Goal: Answer question/provide support

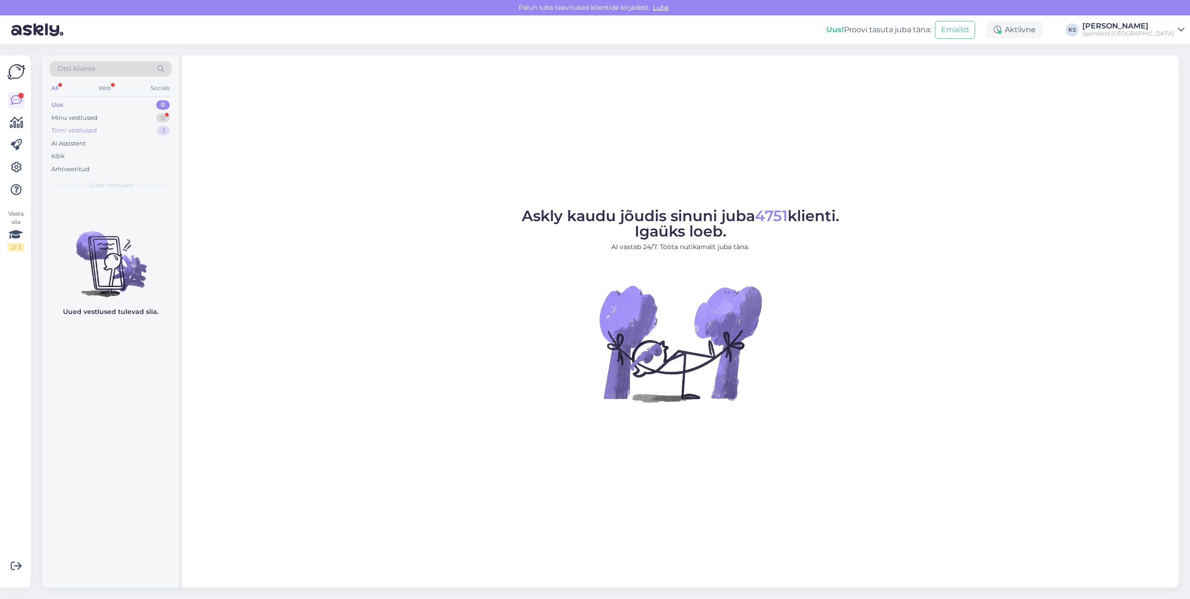
drag, startPoint x: 88, startPoint y: 122, endPoint x: 88, endPoint y: 128, distance: 5.6
click at [88, 123] on div "Minu vestlused 0" at bounding box center [110, 117] width 122 height 13
click at [88, 129] on div "Tiimi vestlused" at bounding box center [74, 130] width 46 height 9
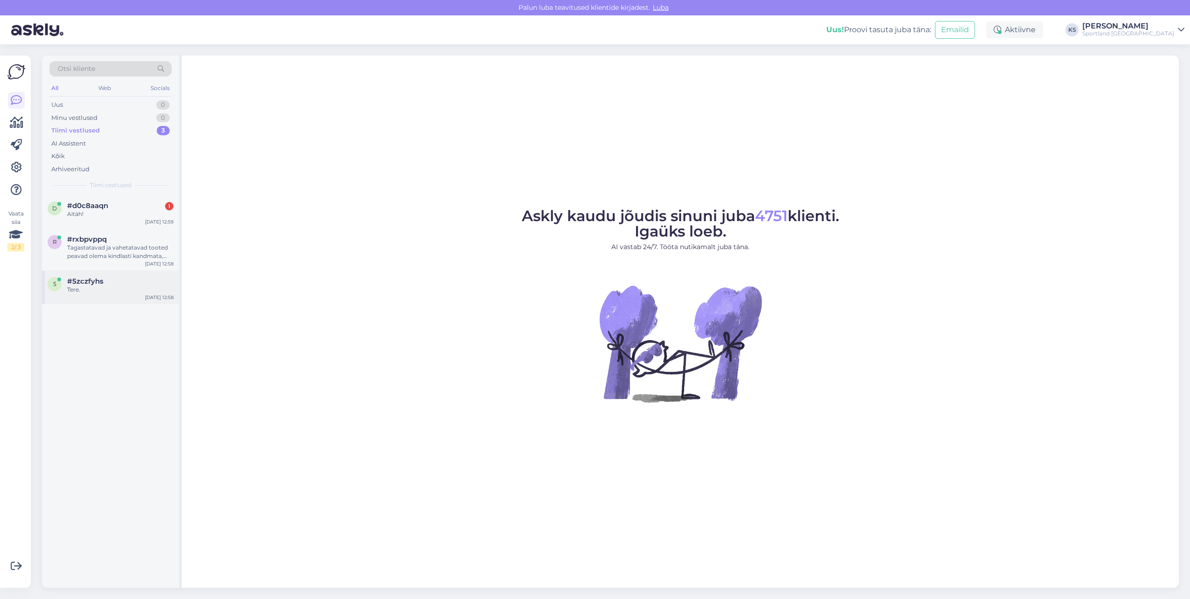
click at [141, 275] on div "5 #5zczfyhs Tere. Aug 22 12:58" at bounding box center [110, 287] width 137 height 34
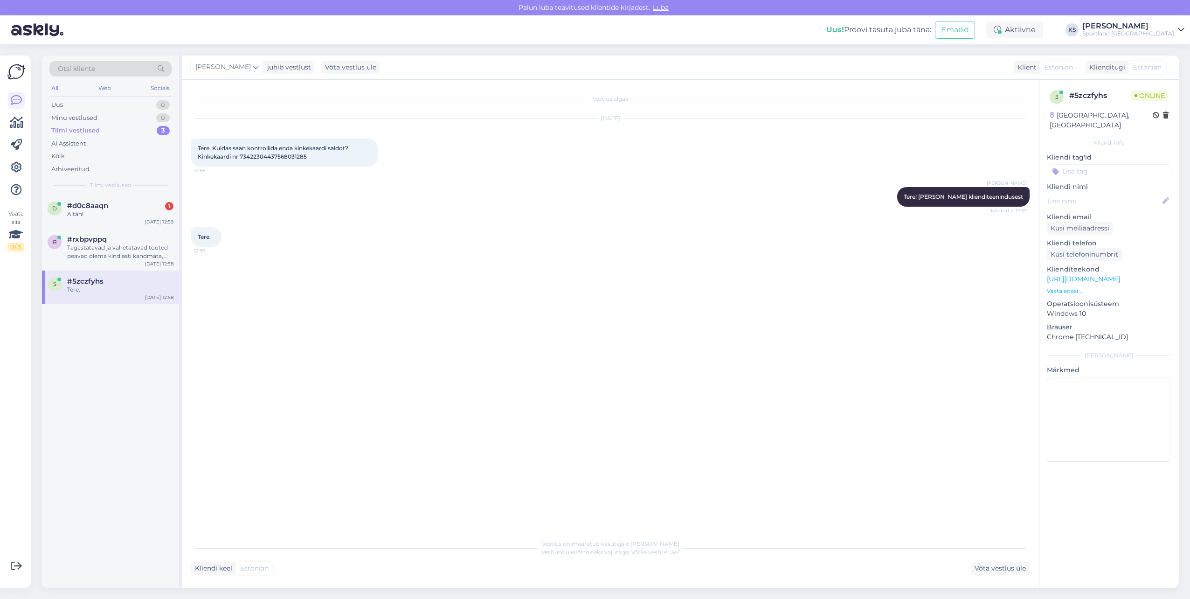
click at [279, 157] on span "Tere. Kuidas saan kontrollida enda kinkekaardi saldot? Kinkekaardi nr 734223044…" at bounding box center [274, 152] width 152 height 15
copy div "73422304437568031285 12:56"
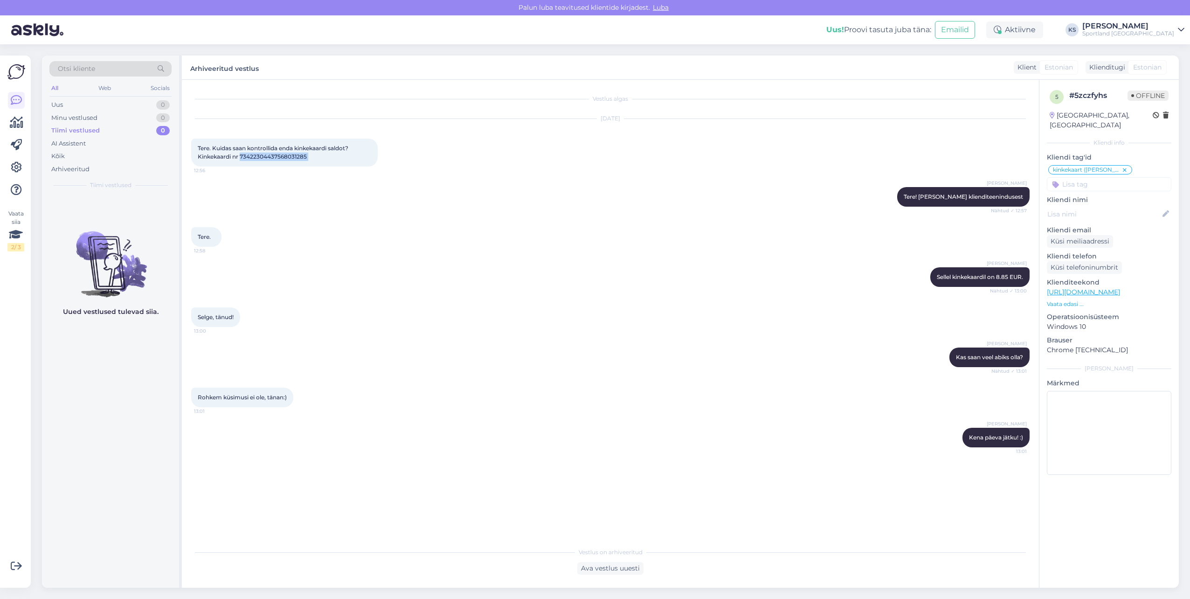
click at [1142, 34] on div "Sportland [GEOGRAPHIC_DATA]" at bounding box center [1128, 33] width 92 height 7
click at [1170, 68] on button "Ava" at bounding box center [1166, 72] width 21 height 14
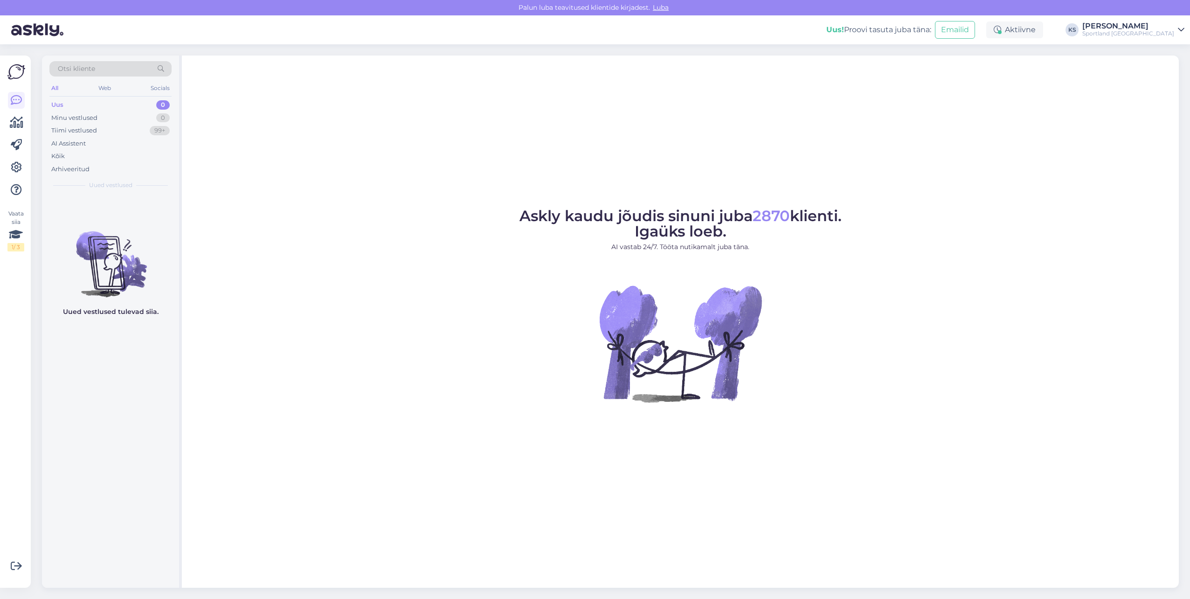
click at [1163, 19] on div "Uus! Proovi tasuta [PERSON_NAME]: Emailid Aktiivne KS [PERSON_NAME] Sportland […" at bounding box center [595, 29] width 1190 height 29
click at [1167, 38] on div "Uus! Proovi tasuta [PERSON_NAME]: Emailid Aktiivne KS [PERSON_NAME] Sportland […" at bounding box center [595, 29] width 1190 height 29
click at [1167, 34] on div "Sportland [GEOGRAPHIC_DATA]" at bounding box center [1128, 33] width 92 height 7
click at [1169, 50] on button "Ava" at bounding box center [1166, 52] width 21 height 14
click at [1156, 29] on div "[PERSON_NAME]" at bounding box center [1128, 25] width 92 height 7
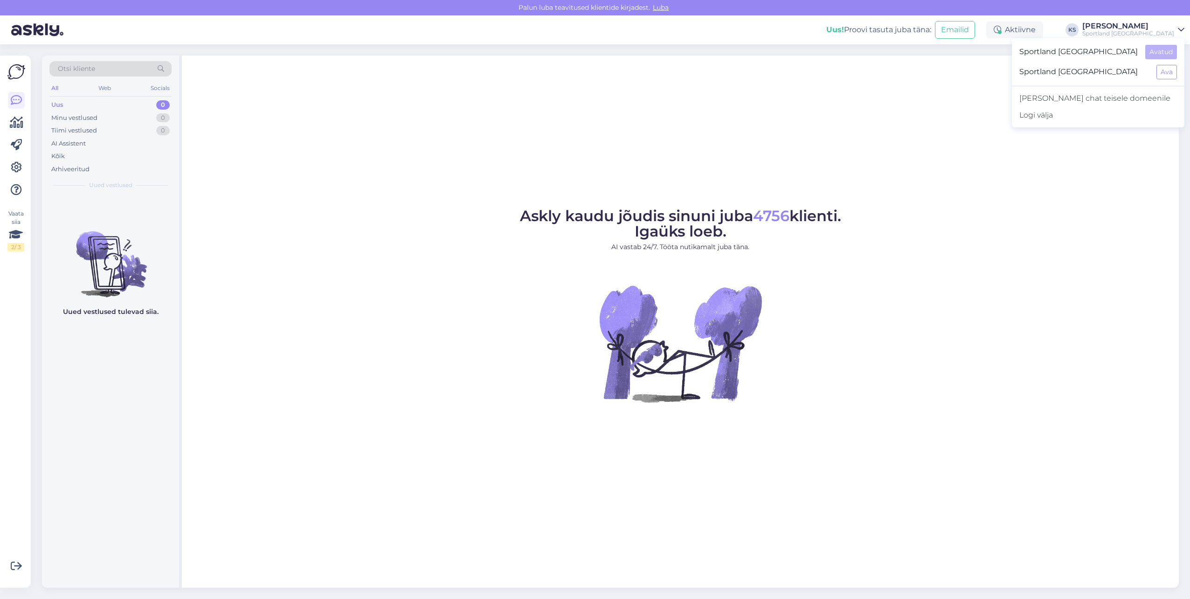
click at [839, 148] on div "Askly kaudu jõudis sinuni juba 4756 klienti. Igaüks loeb. AI vastab 24/7. Tööta…" at bounding box center [680, 321] width 997 height 532
click at [1148, 25] on div "[PERSON_NAME]" at bounding box center [1128, 25] width 92 height 7
click at [1167, 67] on button "Ava" at bounding box center [1166, 72] width 21 height 14
click at [1154, 37] on div "Uus! Proovi tasuta [PERSON_NAME]: Emailid Aktiivne KS [PERSON_NAME] Sportland […" at bounding box center [595, 29] width 1190 height 29
click at [1162, 30] on div "Sportland [GEOGRAPHIC_DATA]" at bounding box center [1128, 33] width 92 height 7
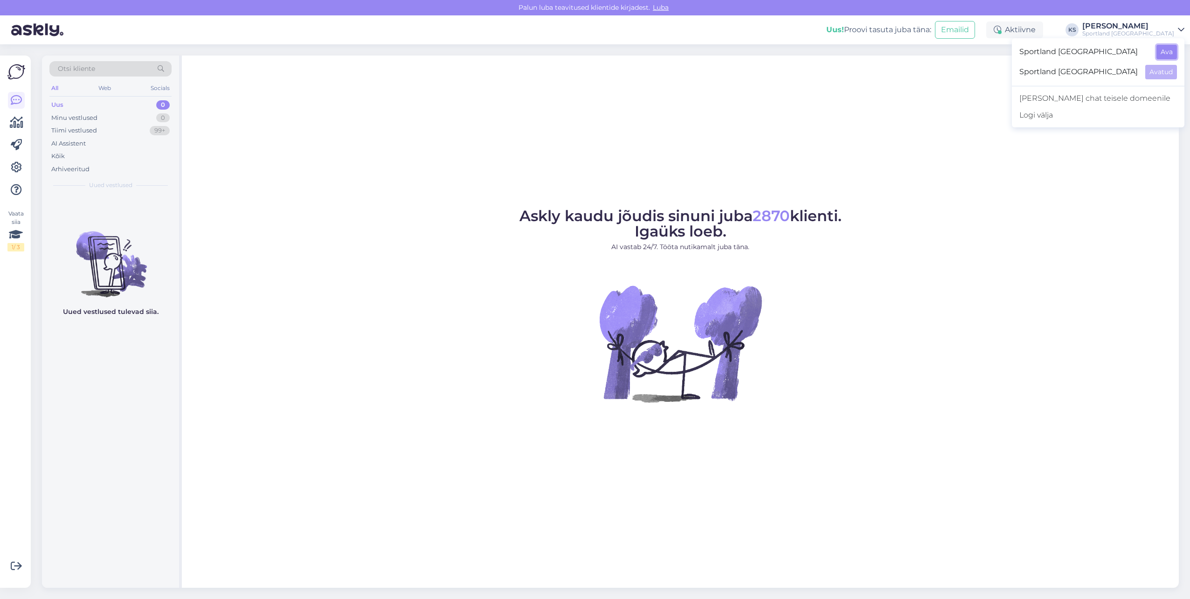
click at [1172, 51] on button "Ava" at bounding box center [1166, 52] width 21 height 14
click at [1159, 41] on div "Uus! Proovi tasuta juba täna: Emailid Aktiivne KS Kristina Silm Sportland Eston…" at bounding box center [595, 29] width 1190 height 29
click at [1158, 36] on div "Sportland [GEOGRAPHIC_DATA]" at bounding box center [1128, 33] width 92 height 7
click at [1154, 29] on div "[PERSON_NAME]" at bounding box center [1128, 25] width 92 height 7
click at [1164, 64] on div "Sportland [GEOGRAPHIC_DATA] Ava" at bounding box center [1098, 72] width 173 height 20
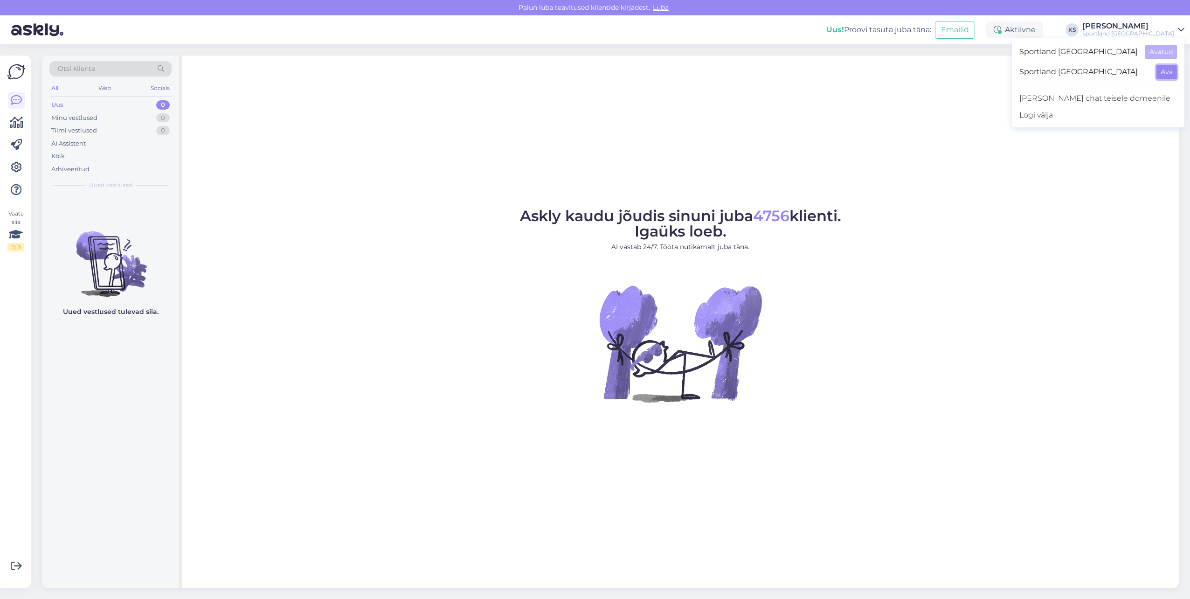
click at [1172, 74] on button "Ava" at bounding box center [1166, 72] width 21 height 14
click at [1148, 16] on div "Uus! Proovi tasuta [PERSON_NAME]: Emailid Aktiivne KS [PERSON_NAME] Sportland […" at bounding box center [595, 29] width 1190 height 29
click at [1148, 26] on div "[PERSON_NAME]" at bounding box center [1128, 25] width 92 height 7
click at [1161, 48] on button "Ava" at bounding box center [1166, 52] width 21 height 14
click at [1179, 29] on icon at bounding box center [1181, 29] width 7 height 7
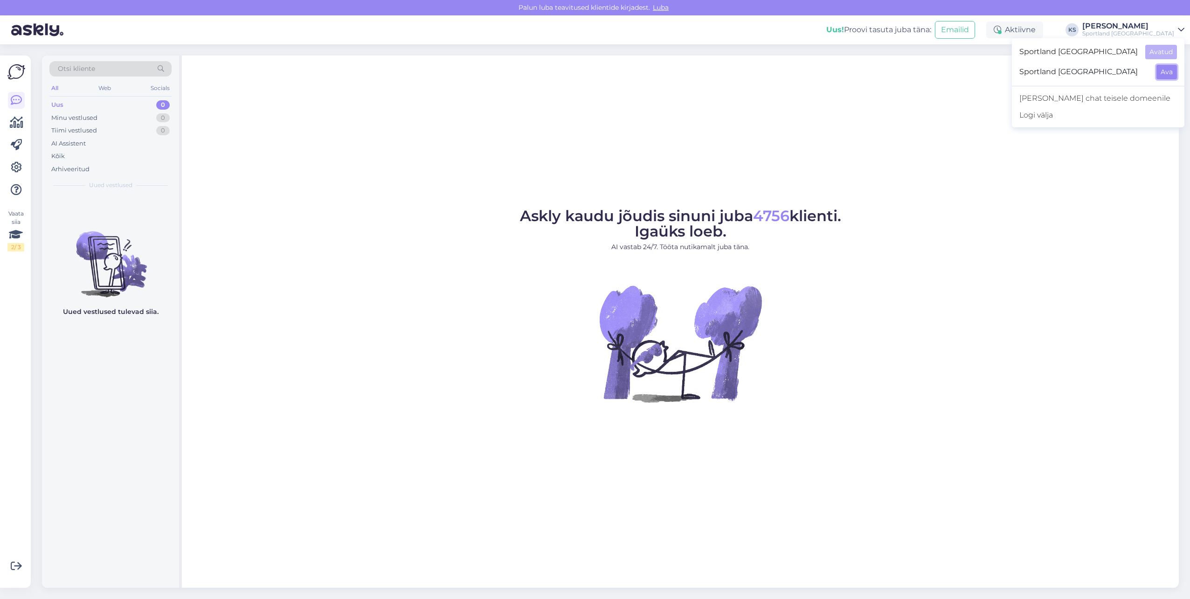
click at [1175, 70] on button "Ava" at bounding box center [1166, 72] width 21 height 14
click at [1158, 31] on div "Sportland [GEOGRAPHIC_DATA]" at bounding box center [1128, 33] width 92 height 7
click at [1165, 55] on button "Ava" at bounding box center [1166, 52] width 21 height 14
click at [1174, 35] on div "Sportland [GEOGRAPHIC_DATA]" at bounding box center [1128, 33] width 92 height 7
click at [1169, 66] on button "Ava" at bounding box center [1166, 72] width 21 height 14
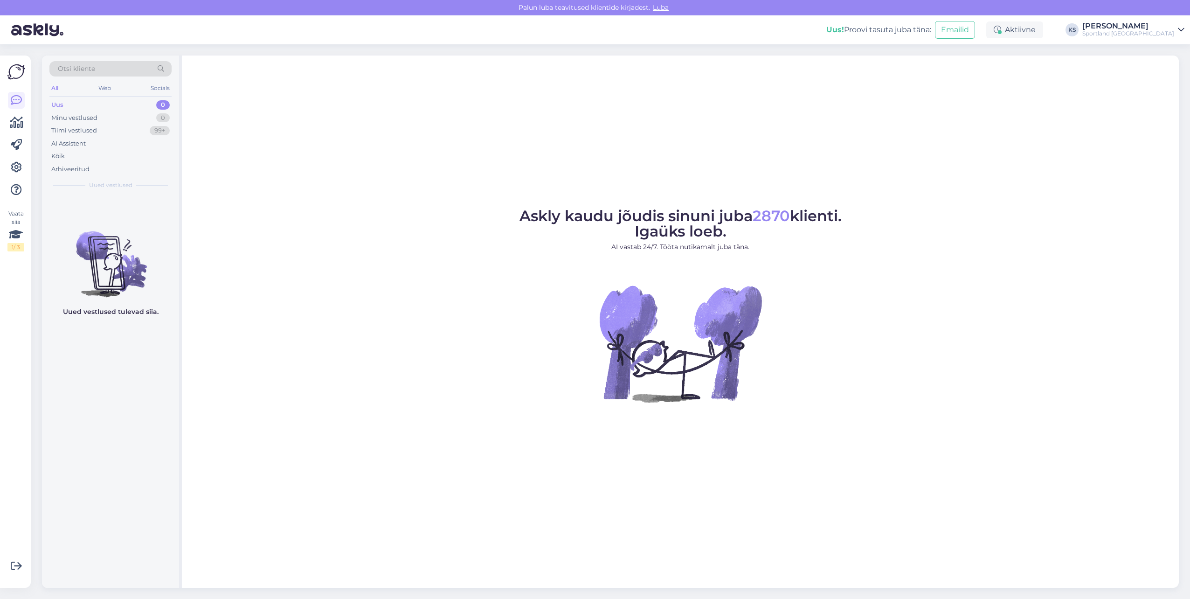
click at [1148, 22] on div "[PERSON_NAME]" at bounding box center [1128, 25] width 92 height 7
click at [1172, 52] on button "Ava" at bounding box center [1166, 52] width 21 height 14
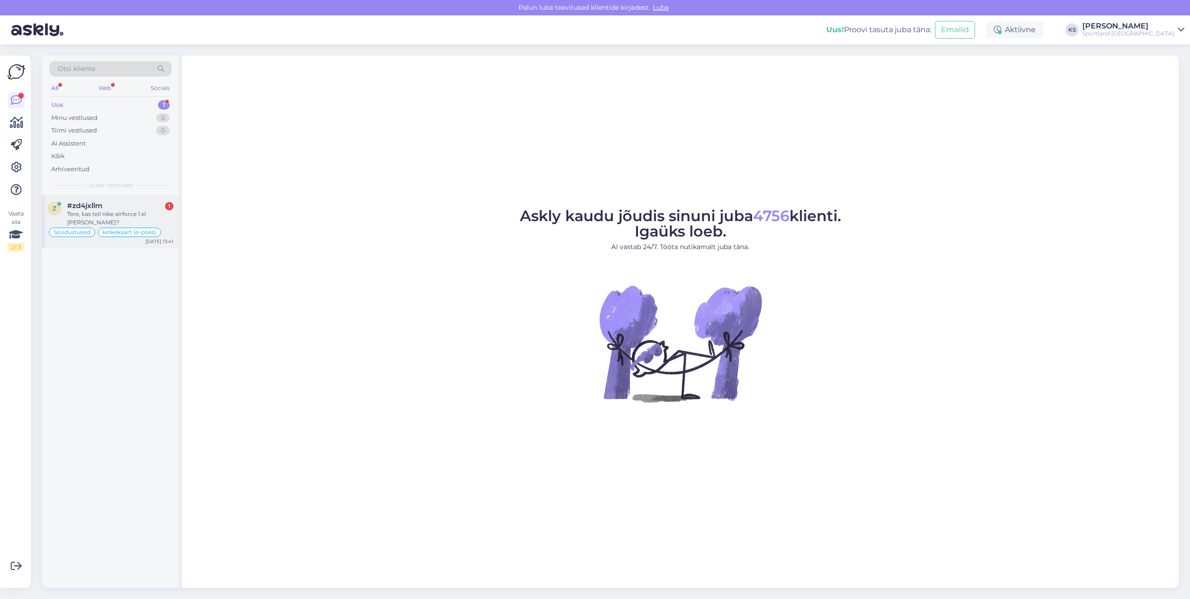
click at [139, 201] on div "z #zd4jxllm 1 Tere, kas teil nike airforce 1 ei olegi e-poes? Soodustused kinke…" at bounding box center [110, 221] width 137 height 53
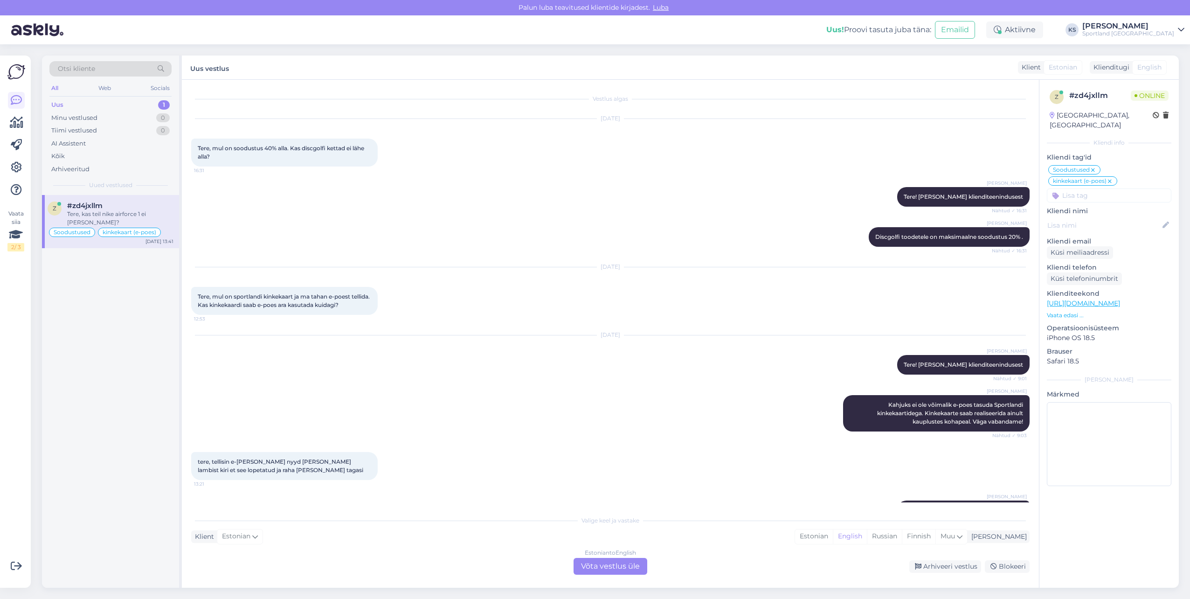
scroll to position [693, 0]
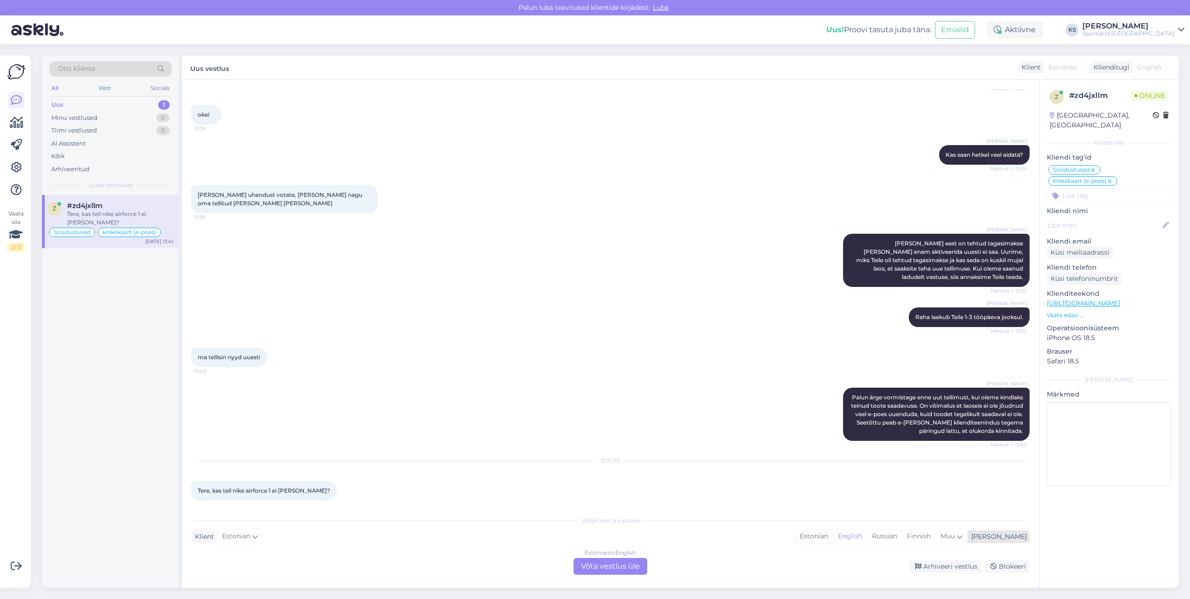
click at [833, 535] on div "Estonian" at bounding box center [814, 536] width 38 height 14
click at [636, 560] on div "Estonian to Estonian Võta vestlus üle" at bounding box center [610, 566] width 74 height 17
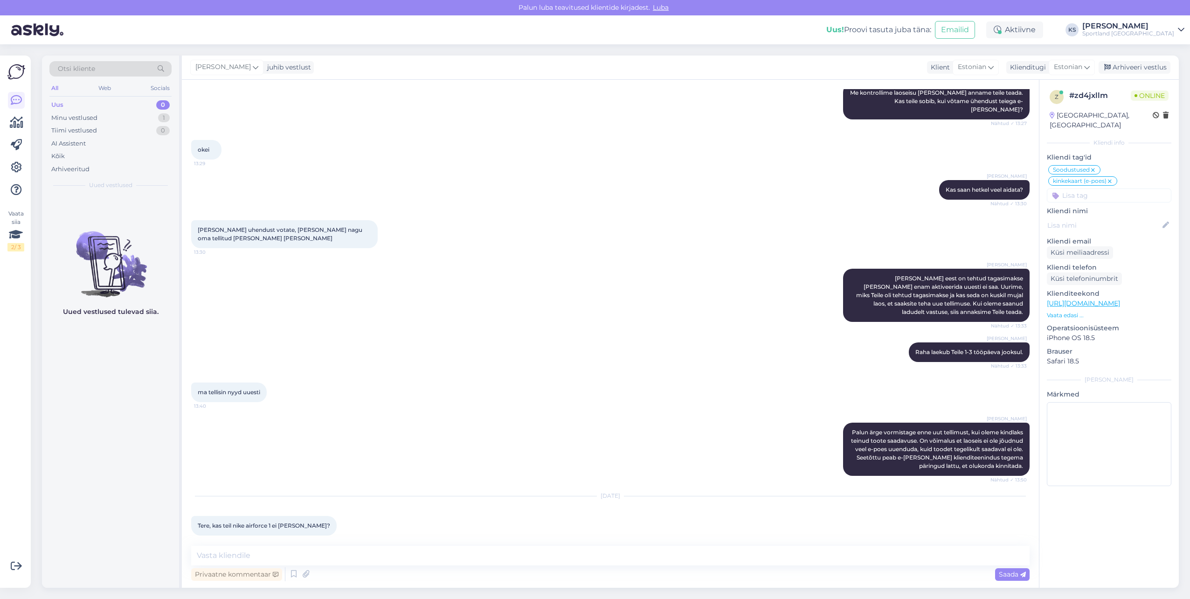
click at [636, 560] on textarea at bounding box center [610, 556] width 838 height 20
type textarea "Tere! [PERSON_NAME] klienditeenindusest"
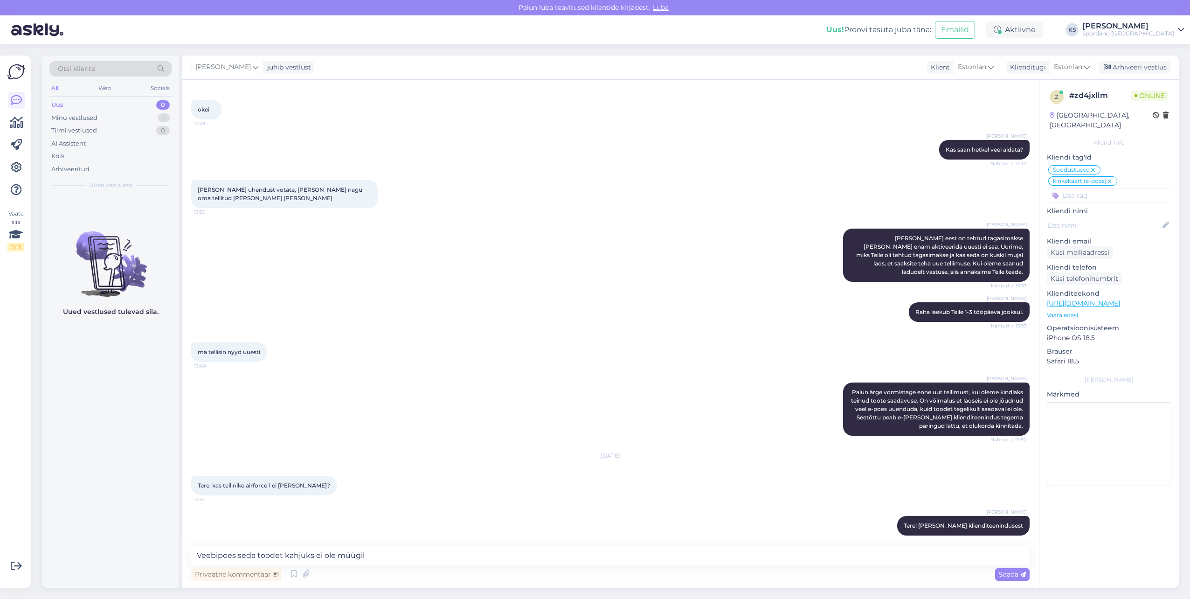
type textarea "Veebipoes seda toodet kahjuks ei ole müügil."
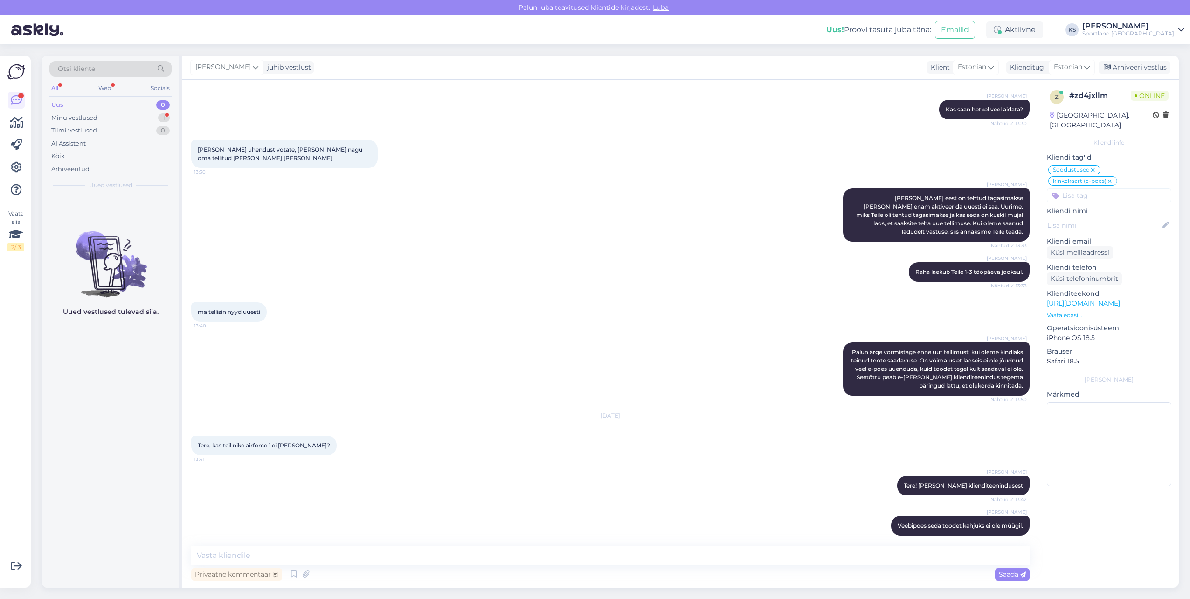
scroll to position [778, 0]
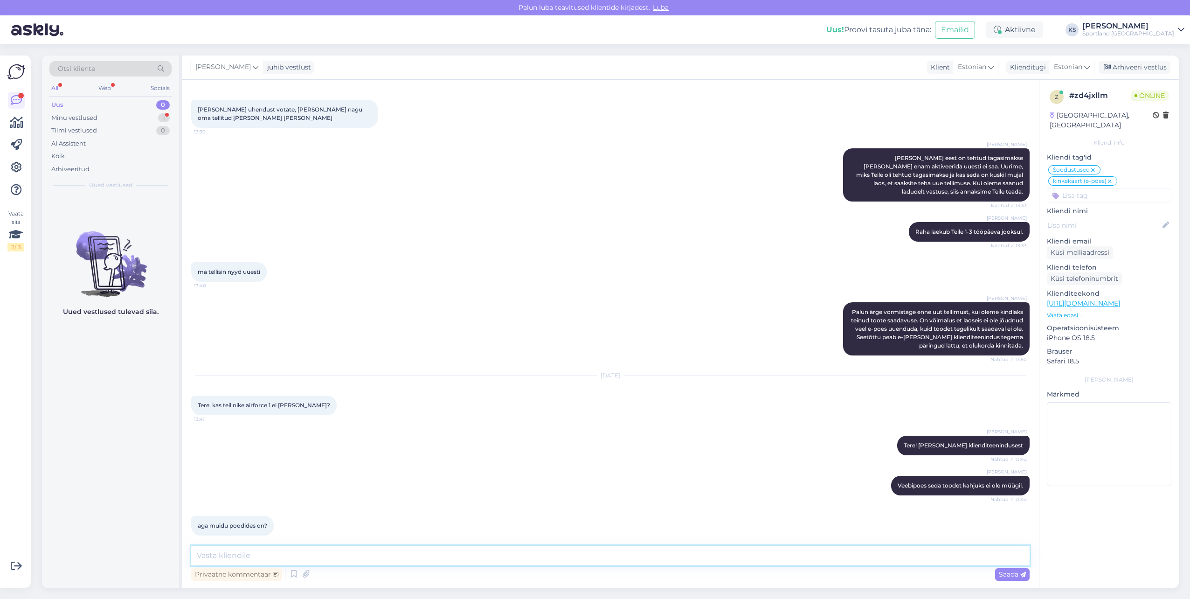
drag, startPoint x: 324, startPoint y: 562, endPoint x: 535, endPoint y: 594, distance: 213.6
click at [324, 562] on textarea at bounding box center [610, 556] width 838 height 20
type textarea "P"
type textarea "Jah, kauplustes peaks olema saadaval."
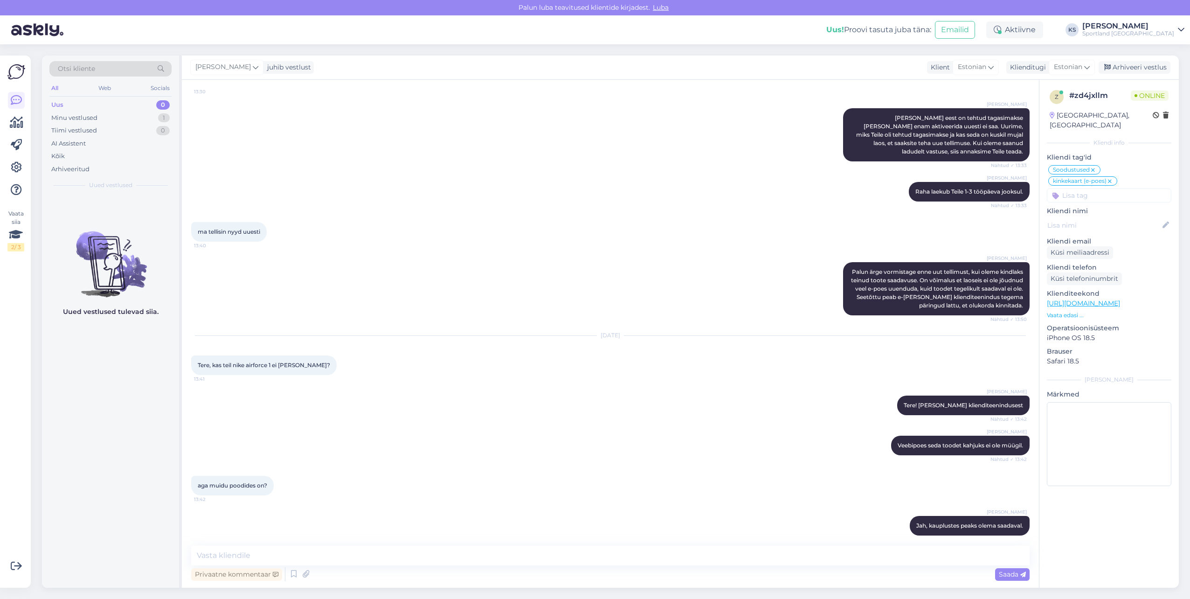
scroll to position [858, 0]
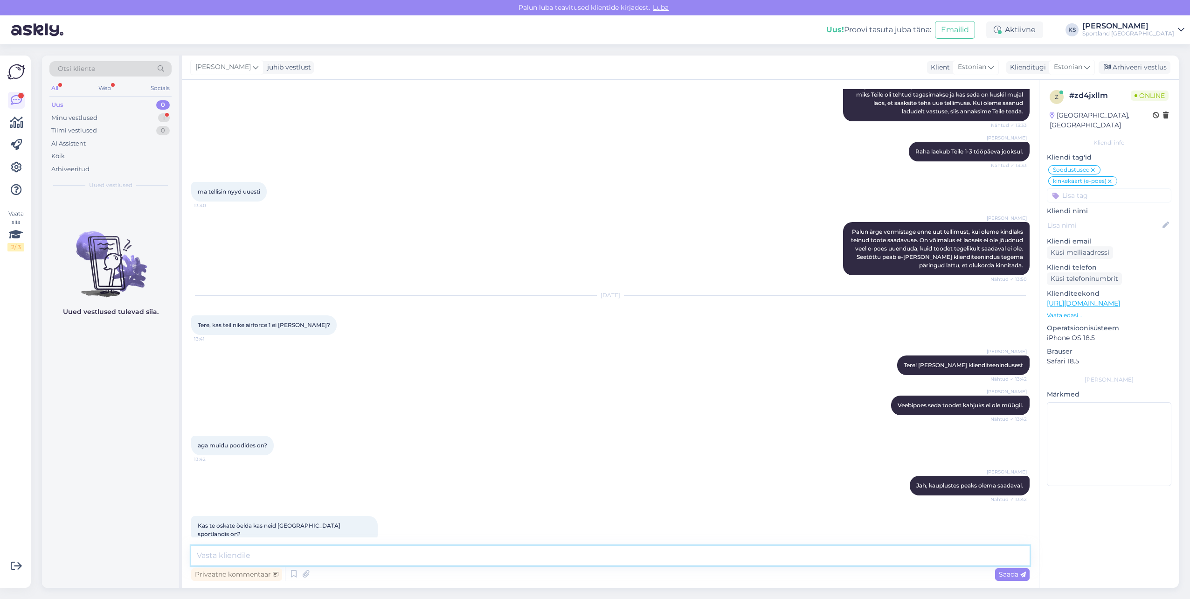
click at [405, 550] on textarea at bounding box center [610, 556] width 838 height 20
type textarea "P"
type textarea "S"
type textarea "k"
click at [686, 550] on textarea "Kuna veebipoes seda toodet ei ole, siis meil pole võimalik kontrollida toote sa…" at bounding box center [610, 556] width 838 height 20
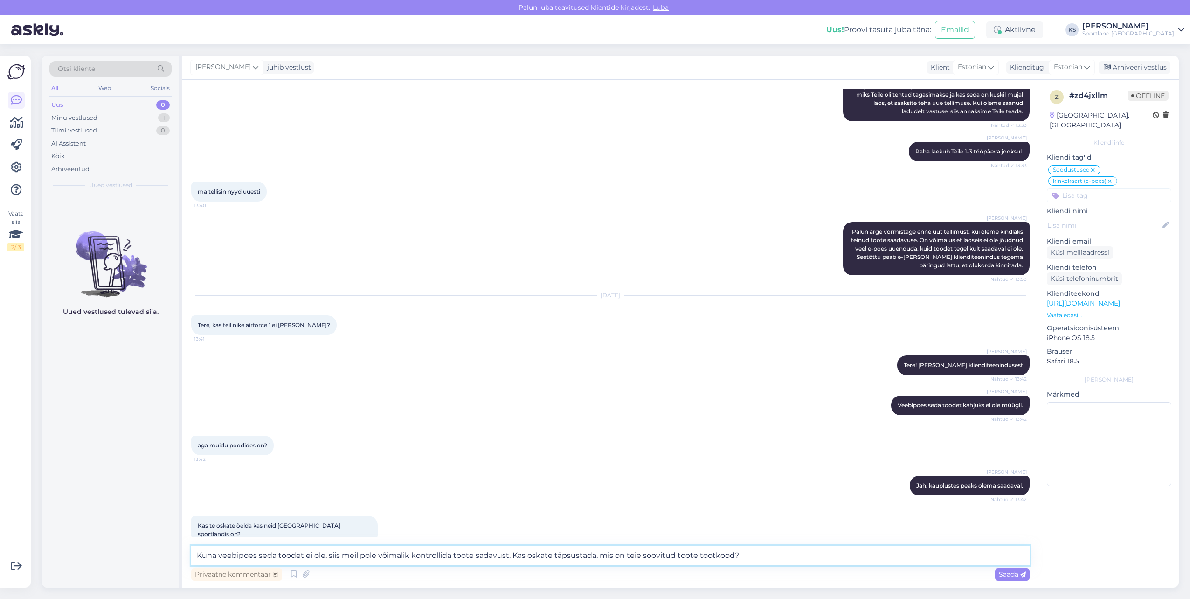
click at [686, 550] on textarea "Kuna veebipoes seda toodet ei ole, siis meil pole võimalik kontrollida toote sa…" at bounding box center [610, 556] width 838 height 20
type textarea "Kuna veebipoes seda toodet ei ole, siis meil pole võimalik kontrollida toote sa…"
click at [724, 559] on textarea "Kuna veebipoes seda toodet ei ole, siis meil pole võimalik kontrollida toote sa…" at bounding box center [610, 556] width 838 height 20
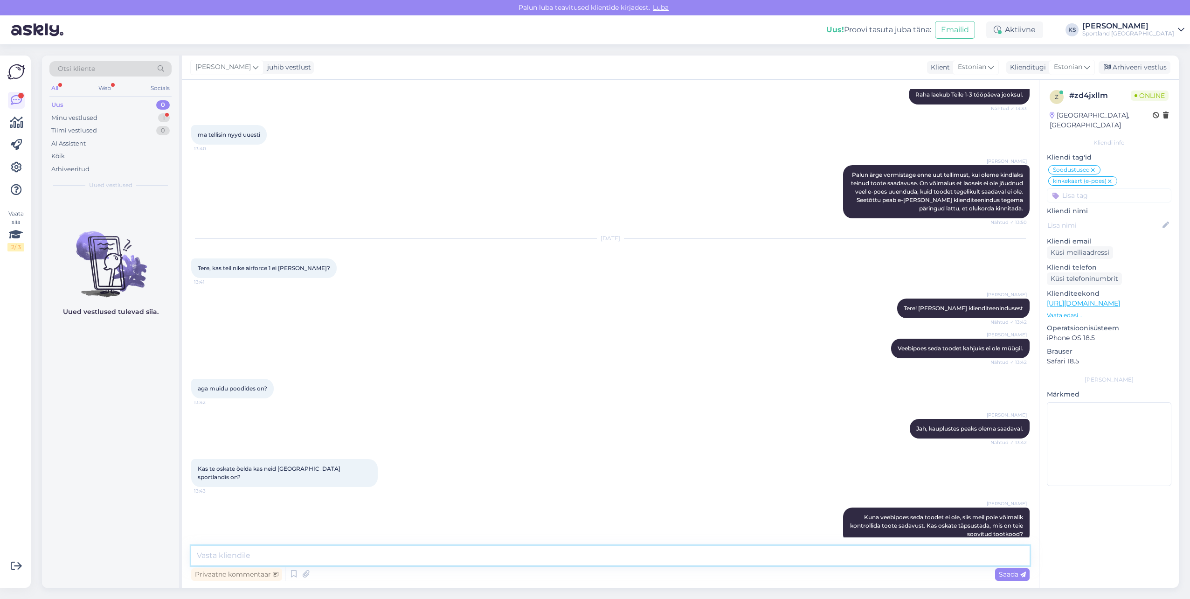
scroll to position [964, 0]
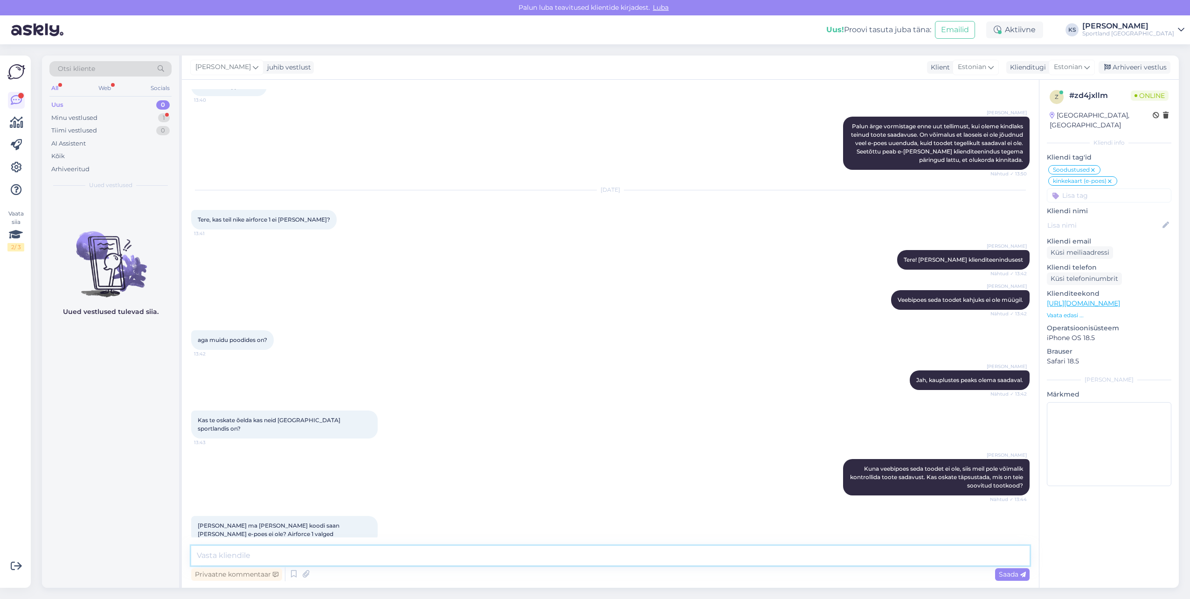
click at [274, 555] on textarea at bounding box center [610, 556] width 838 height 20
type textarea "Võimalik, et Nike ametlikul lehel."
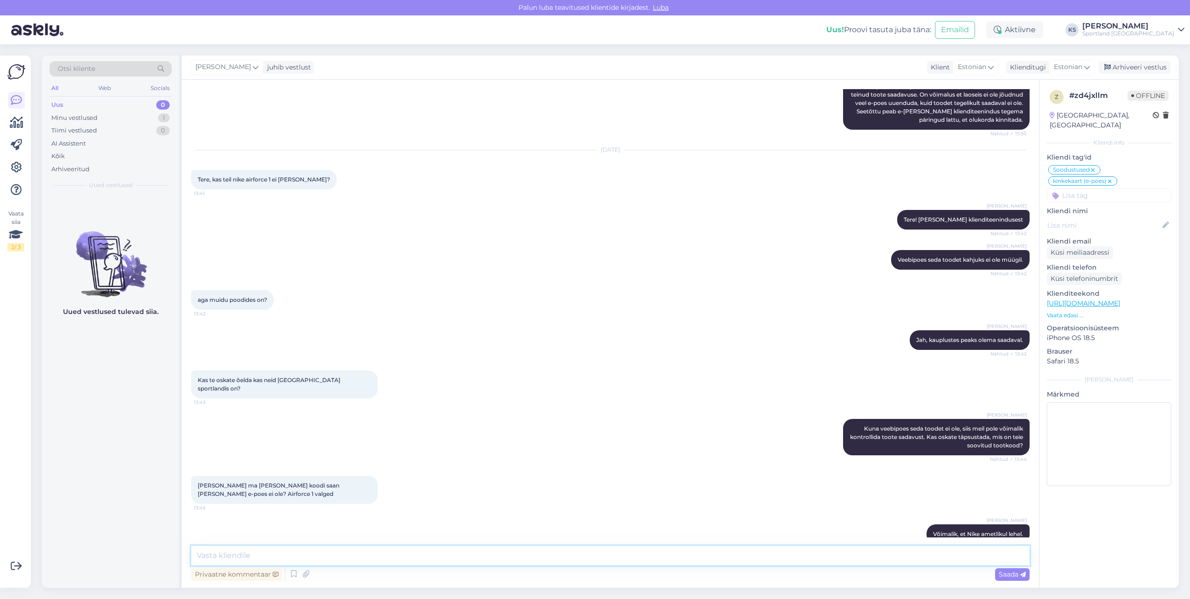
click at [366, 559] on textarea at bounding box center [610, 556] width 838 height 20
click at [1099, 194] on div "z # zd4jxllm Online [GEOGRAPHIC_DATA], [GEOGRAPHIC_DATA] Kliendi info Kliendi t…" at bounding box center [1108, 290] width 139 height 420
click at [1098, 190] on input at bounding box center [1109, 195] width 124 height 14
type input "saada"
click at [1110, 217] on span "Toote saadavus" at bounding box center [1108, 220] width 43 height 6
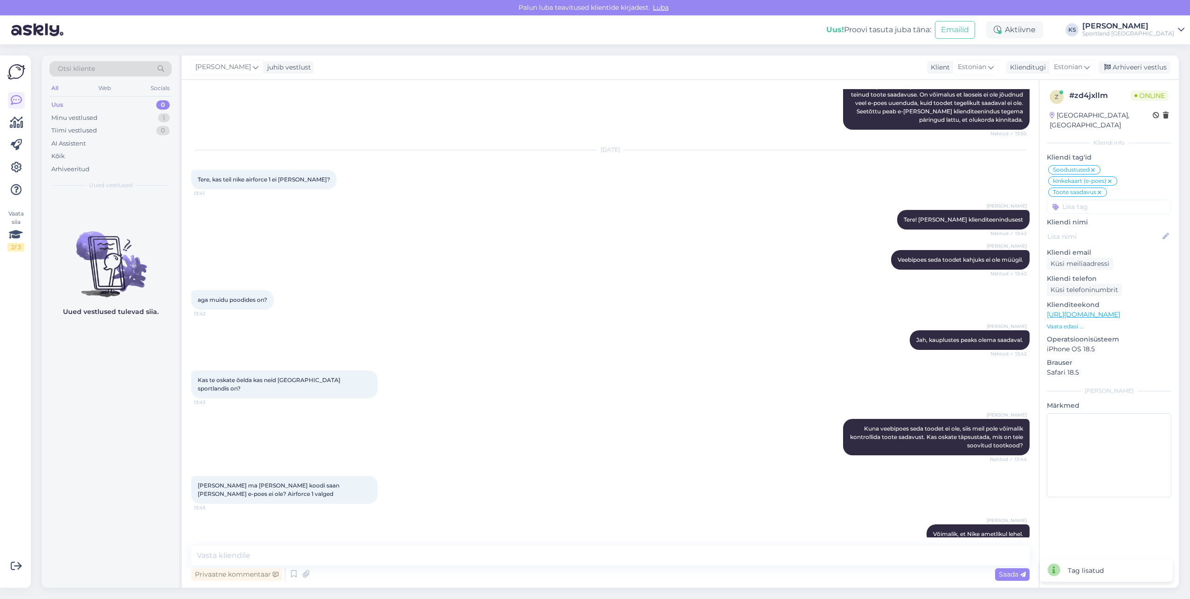
click at [1111, 178] on icon at bounding box center [1110, 181] width 6 height 7
click at [1097, 165] on div "Soodustused Toote saadavus Vaba aeg Kampaania üldinfo Suusad Ratas Jooks&treeni…" at bounding box center [1109, 177] width 124 height 27
click at [1096, 165] on div "Soodustused" at bounding box center [1074, 169] width 52 height 9
click at [1094, 166] on icon at bounding box center [1093, 169] width 6 height 7
click at [311, 560] on textarea at bounding box center [610, 556] width 838 height 20
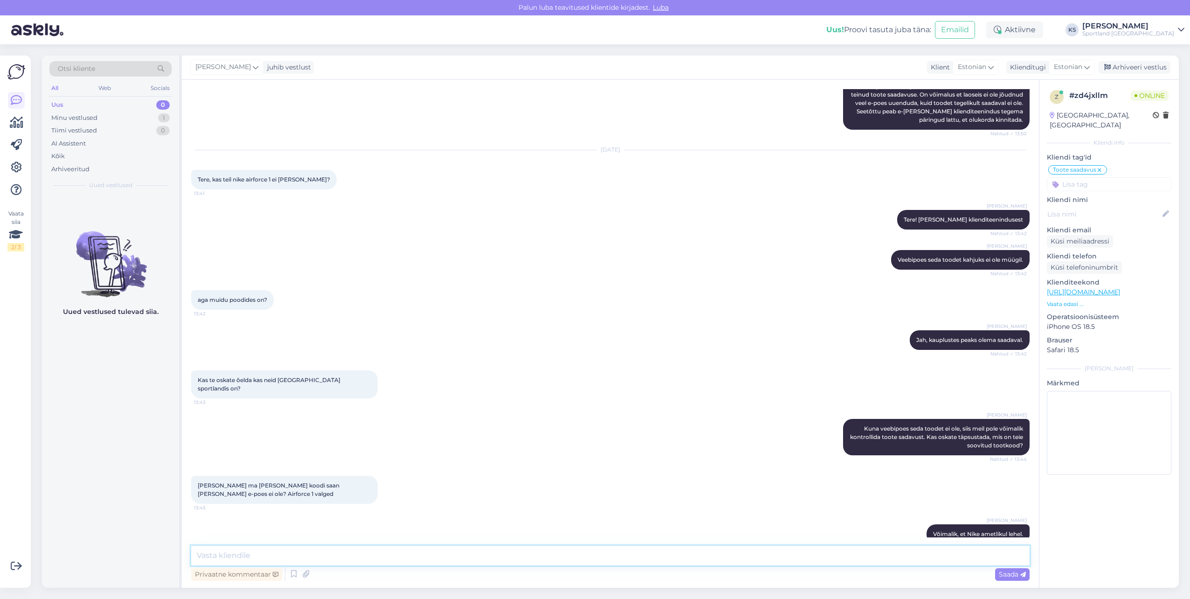
paste textarea "[URL][DOMAIN_NAME]"
type textarea "[URL][DOMAIN_NAME] siin on mõned valikud, kas saate täpsustada, milline toode p…"
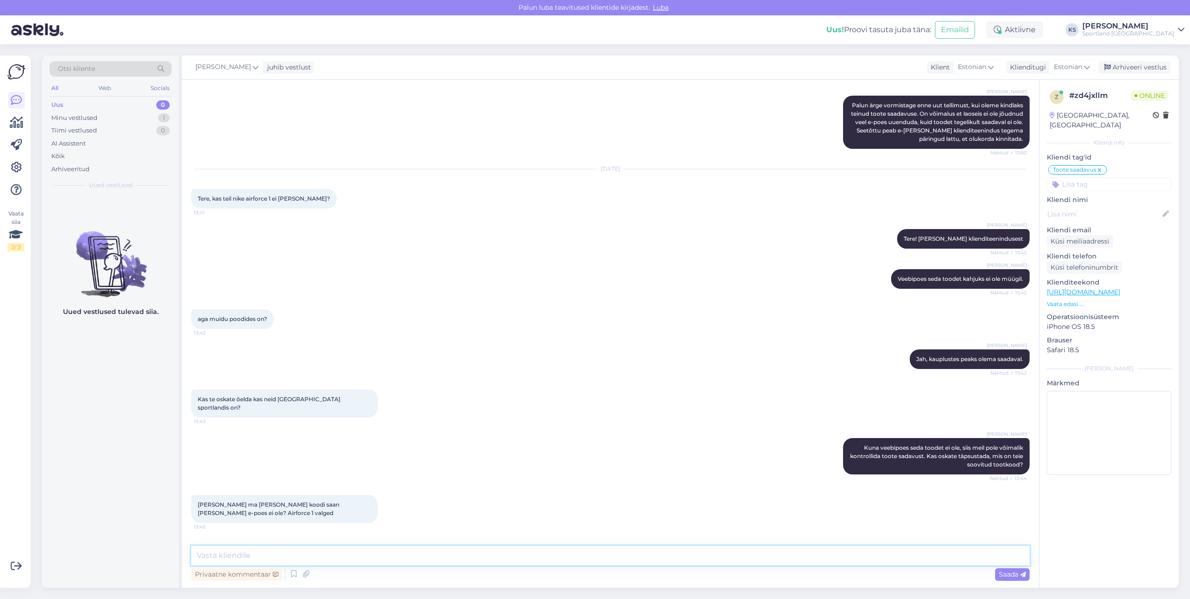
scroll to position [1052, 0]
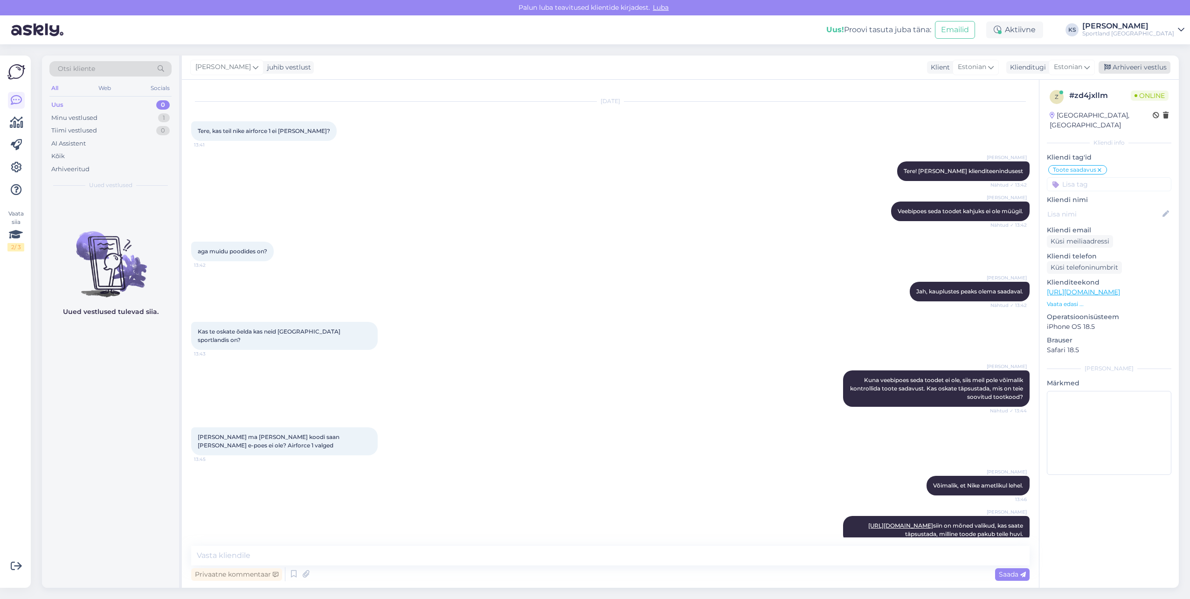
click at [1146, 65] on div "Arhiveeri vestlus" at bounding box center [1134, 67] width 72 height 13
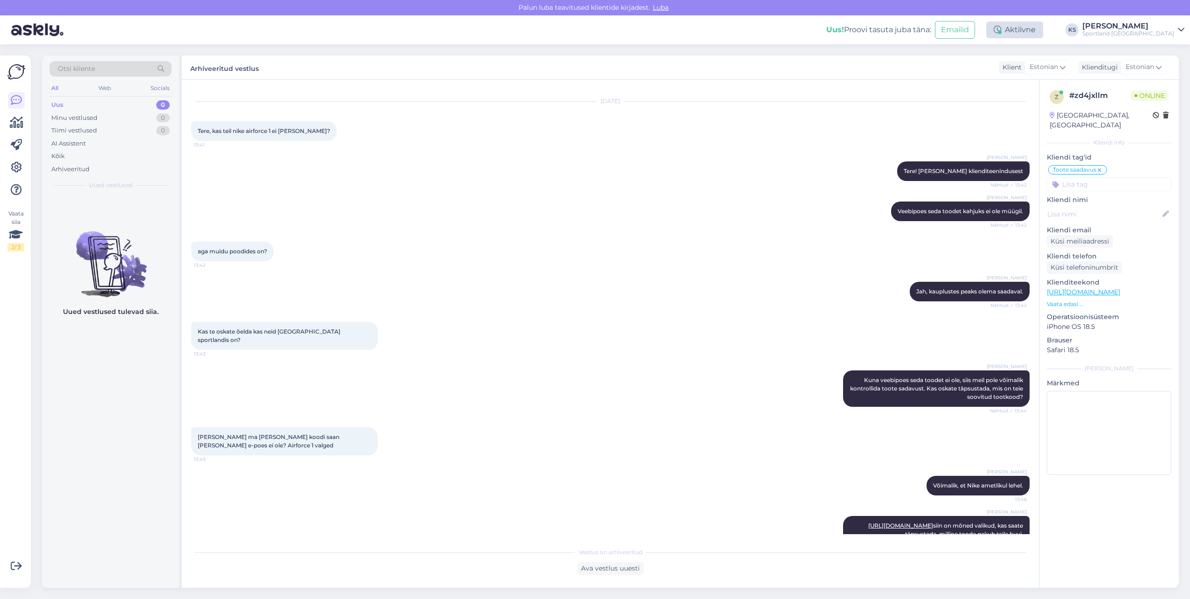
click at [1043, 30] on div "Aktiivne" at bounding box center [1014, 29] width 57 height 17
click at [979, 77] on button "15 minutit" at bounding box center [959, 73] width 40 height 10
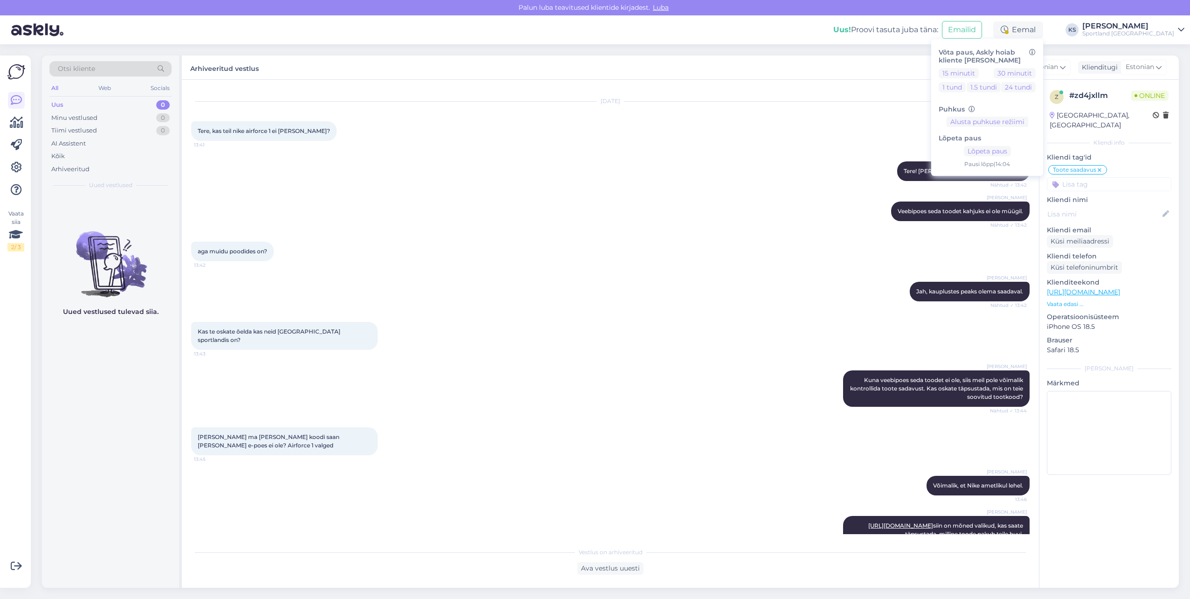
click at [1163, 35] on div "Sportland [GEOGRAPHIC_DATA]" at bounding box center [1128, 33] width 92 height 7
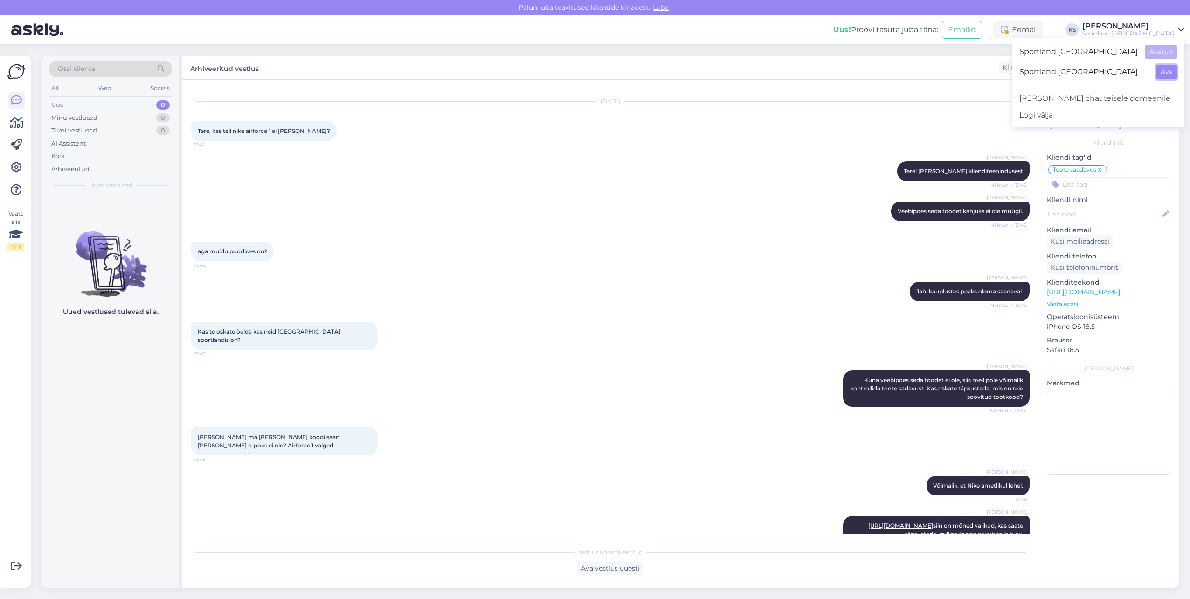
click at [1173, 71] on button "Ava" at bounding box center [1166, 72] width 21 height 14
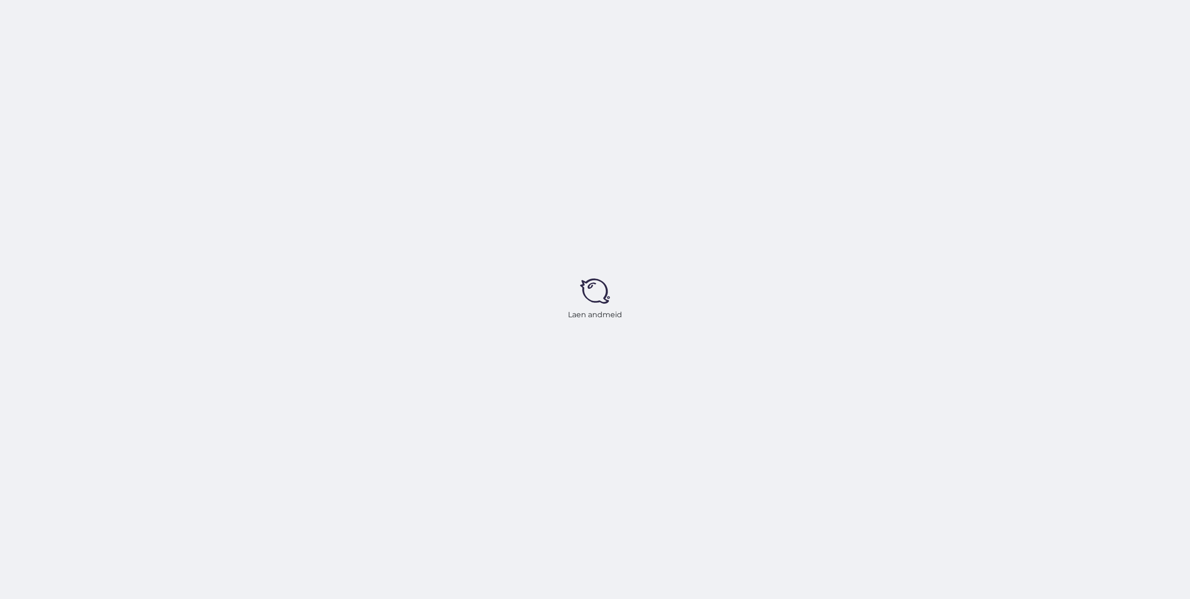
click at [1067, 25] on div "Laen andmeid" at bounding box center [595, 299] width 1190 height 599
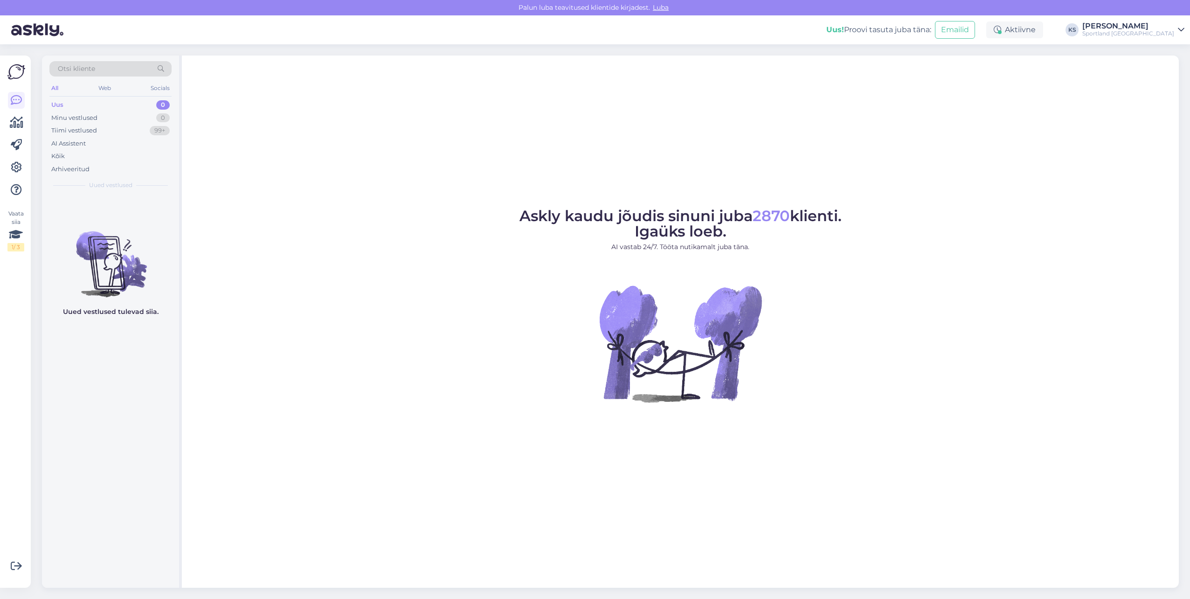
click at [1043, 34] on div "Aktiivne" at bounding box center [1014, 29] width 57 height 17
click at [979, 74] on button "15 minutit" at bounding box center [959, 73] width 40 height 10
click at [1142, 33] on div "Sportland [GEOGRAPHIC_DATA]" at bounding box center [1128, 33] width 92 height 7
click at [1160, 53] on button "Ava" at bounding box center [1166, 52] width 21 height 14
click at [150, 217] on div "HF2886-100" at bounding box center [120, 214] width 106 height 8
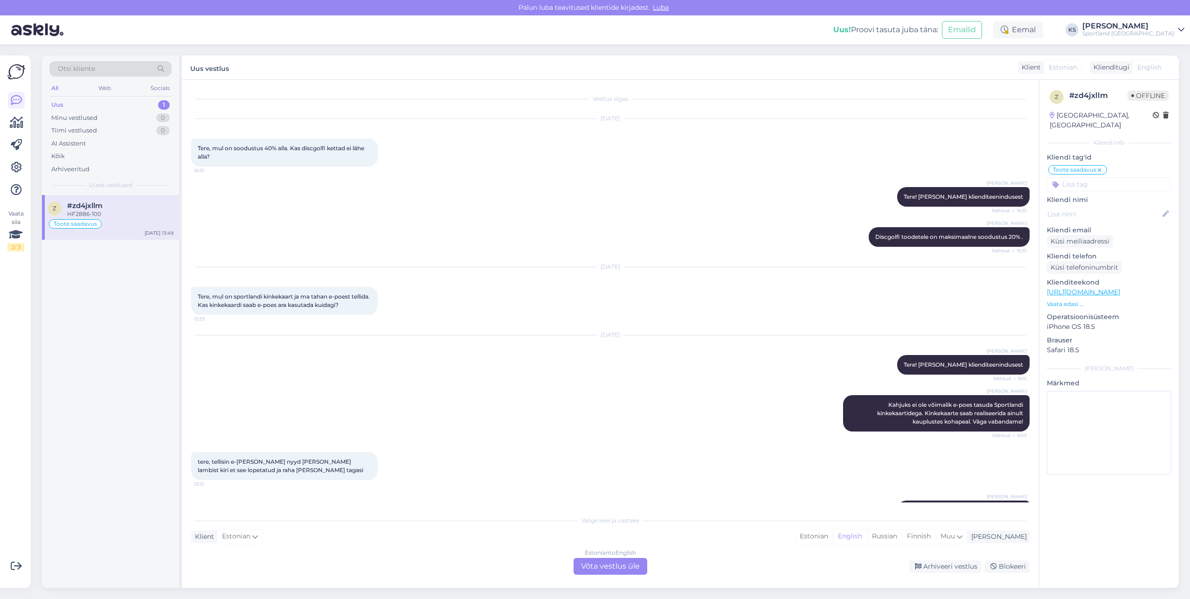
scroll to position [1127, 0]
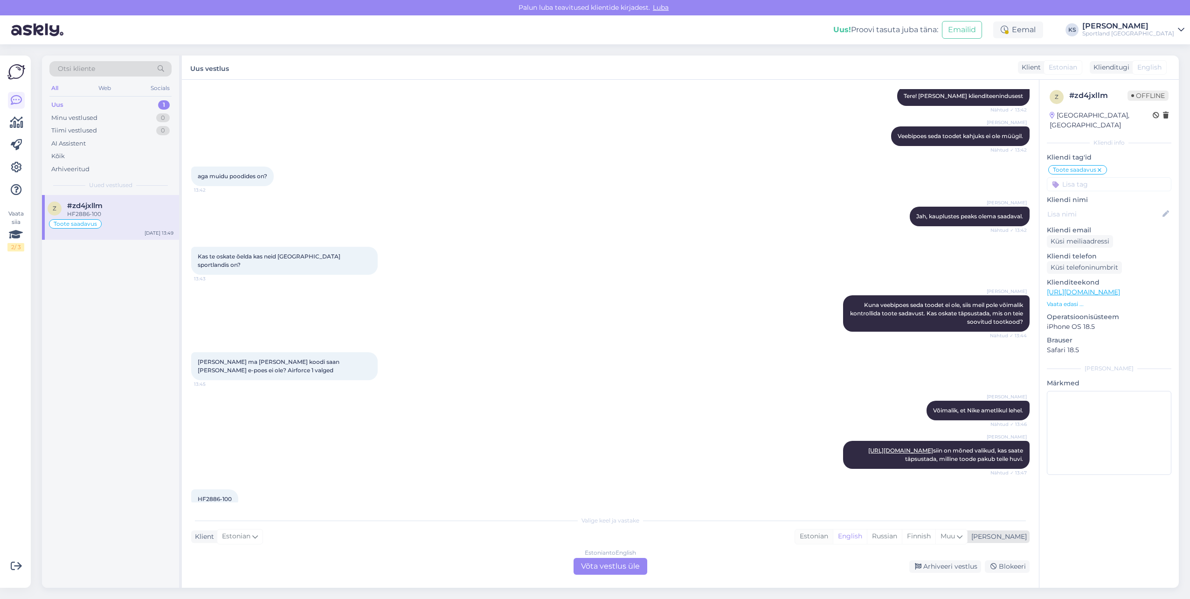
click at [833, 531] on div "Estonian" at bounding box center [814, 536] width 38 height 14
click at [645, 560] on div "Estonian to Estonian Võta vestlus üle" at bounding box center [610, 566] width 74 height 17
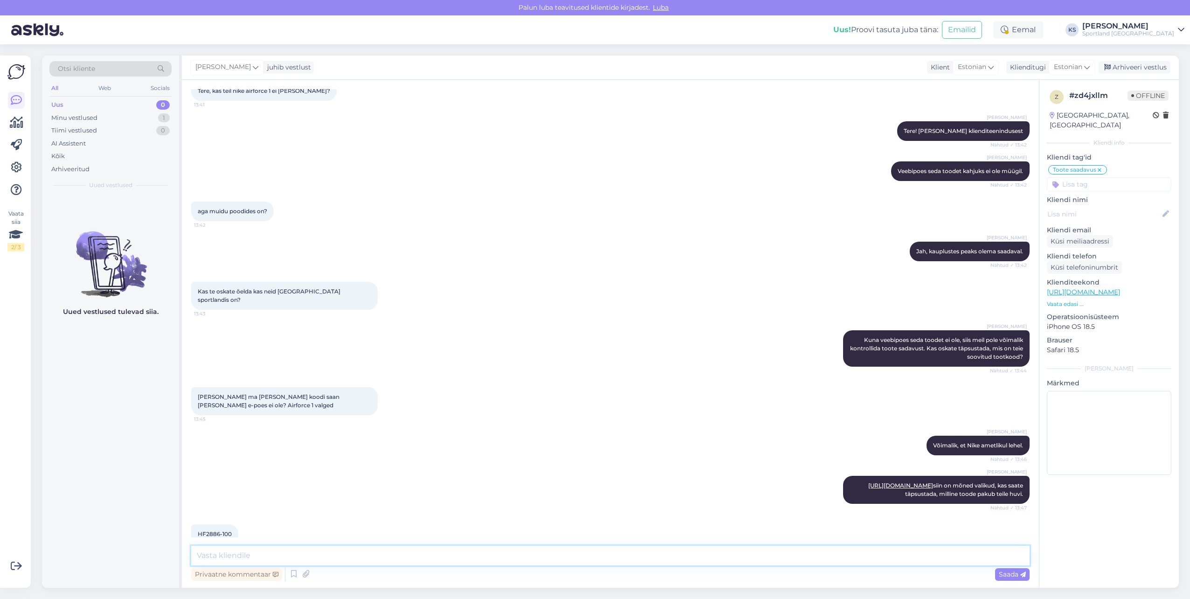
click at [658, 554] on textarea at bounding box center [610, 556] width 838 height 20
type textarea "Kohe vaatan [le"
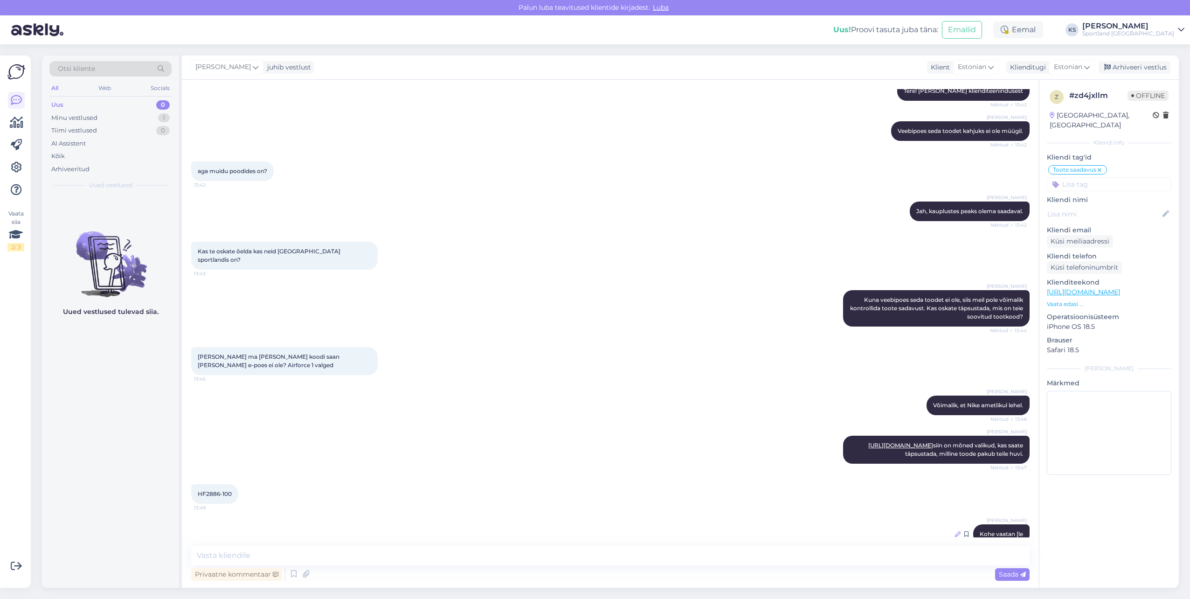
click at [955, 531] on icon at bounding box center [958, 534] width 6 height 6
click at [748, 519] on textarea "Kohe vaatan [le" at bounding box center [610, 531] width 823 height 24
type textarea "Kohe vaatan üle"
click at [994, 547] on div "Muuda" at bounding box center [1002, 553] width 40 height 13
click at [214, 490] on span "HF2886-100" at bounding box center [215, 493] width 34 height 7
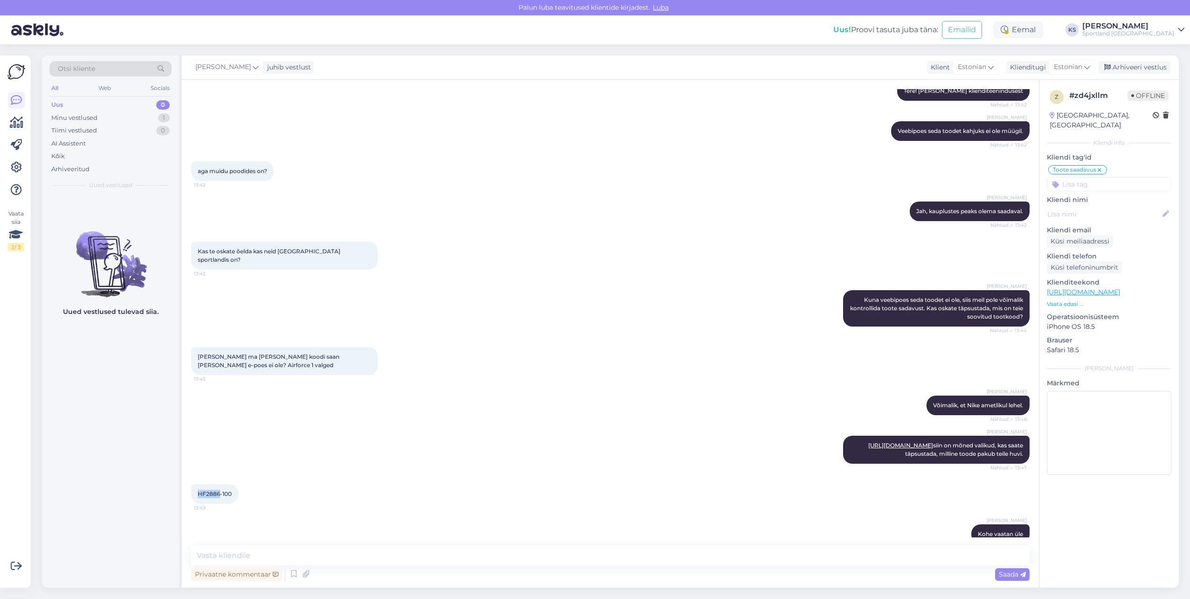
click at [214, 490] on span "HF2886-100" at bounding box center [215, 493] width 34 height 7
copy span "HF2886"
click at [214, 490] on span "HF2886-100" at bounding box center [215, 493] width 34 height 7
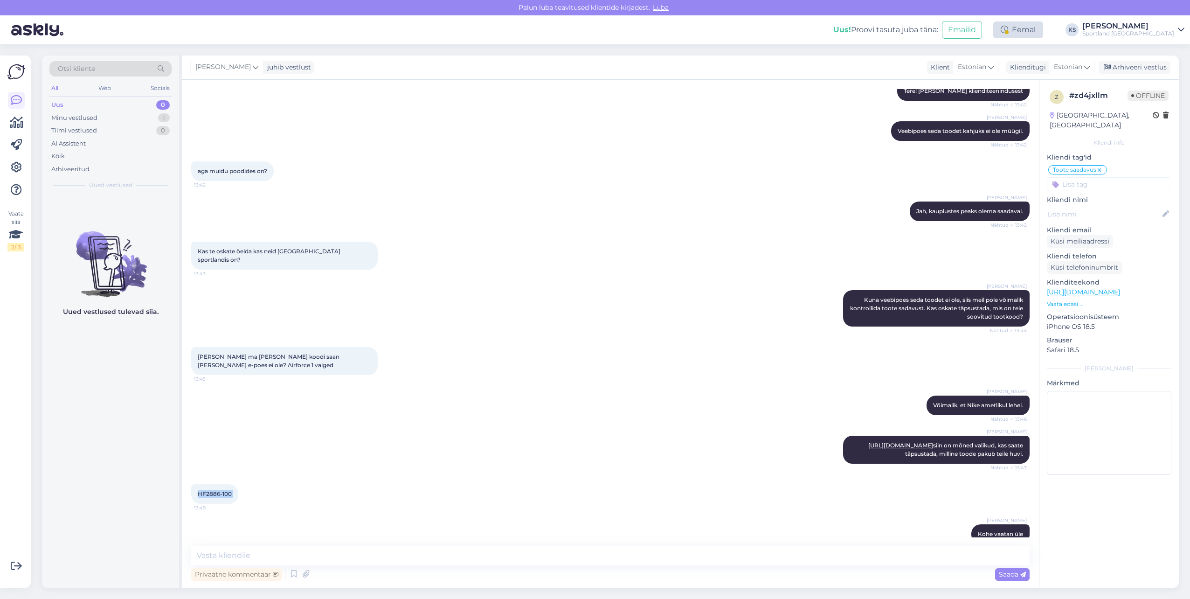
click at [1043, 32] on div "Eemal" at bounding box center [1018, 29] width 50 height 17
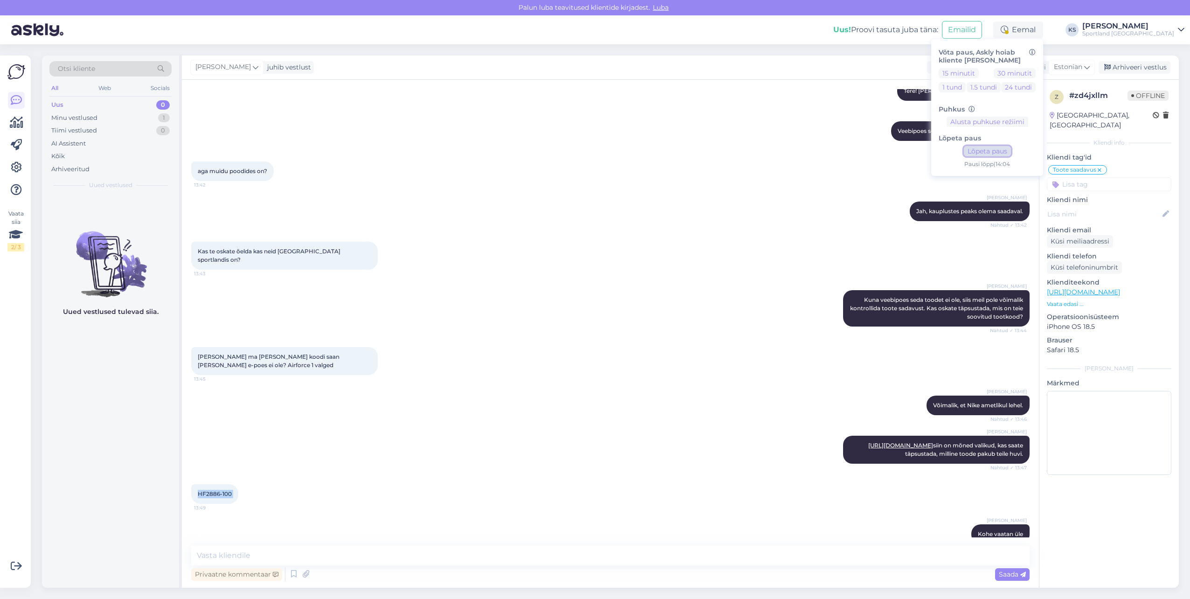
click at [1011, 148] on button "Lõpeta paus" at bounding box center [987, 151] width 47 height 10
click at [1153, 31] on div "Sportland [GEOGRAPHIC_DATA]" at bounding box center [1128, 33] width 92 height 7
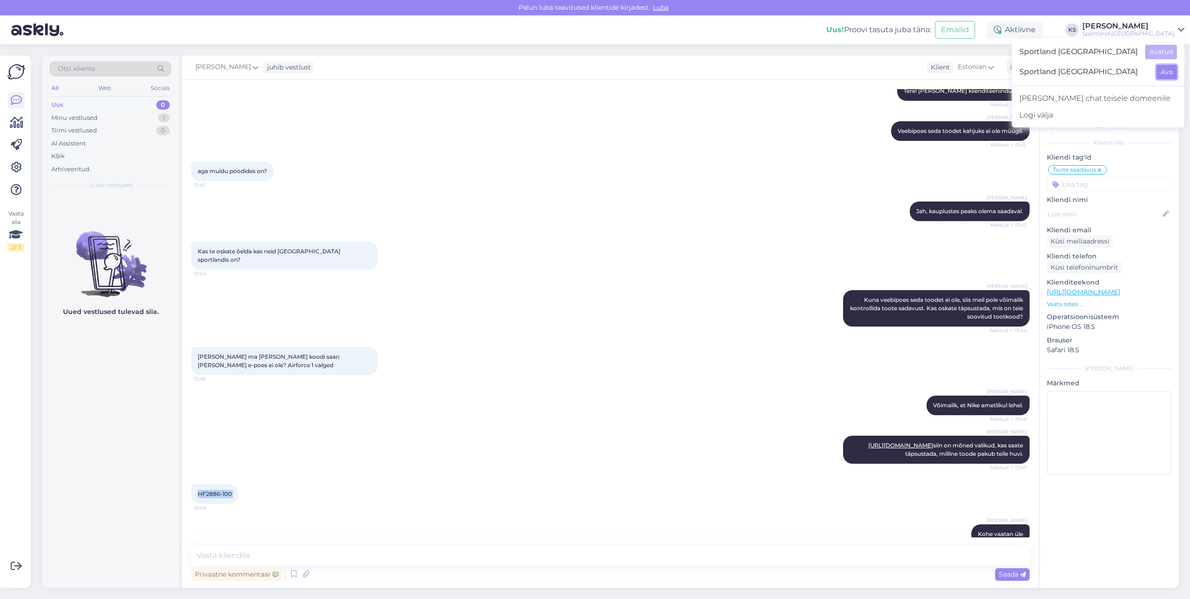
click at [1164, 75] on button "Ava" at bounding box center [1166, 72] width 21 height 14
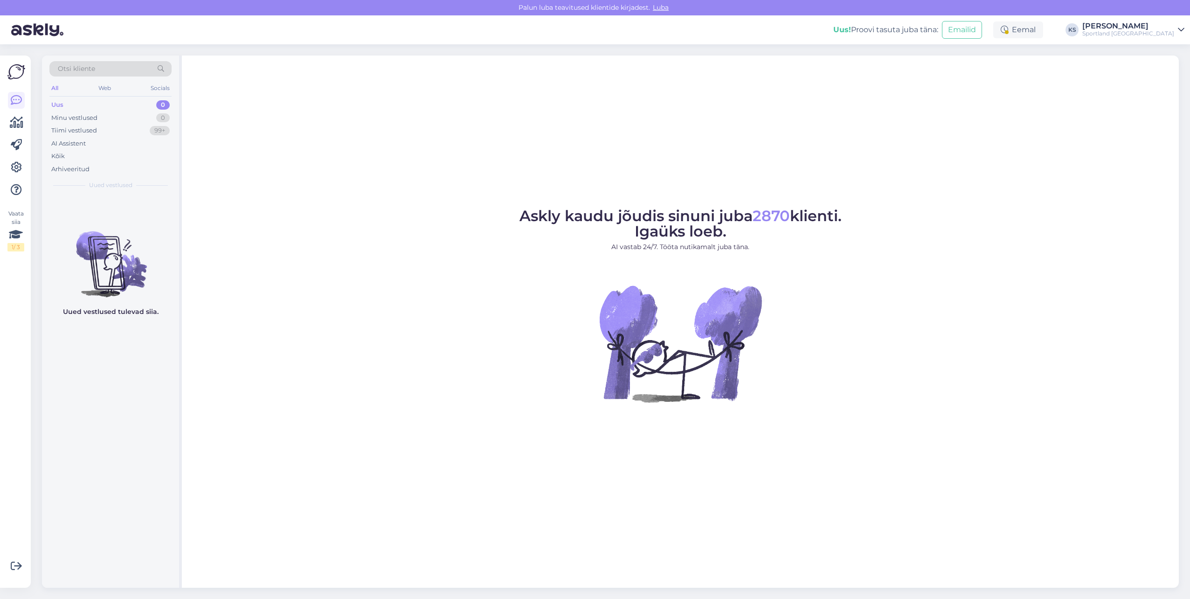
click at [1059, 42] on div "Uus! Proovi tasuta [PERSON_NAME]: Emailid Eemal KS [PERSON_NAME] Sportland [GEO…" at bounding box center [595, 29] width 1190 height 29
click at [1043, 33] on div "Eemal" at bounding box center [1018, 29] width 50 height 17
click at [1011, 147] on button "Lõpeta paus" at bounding box center [987, 151] width 47 height 10
click at [1148, 33] on div "Sportland [GEOGRAPHIC_DATA]" at bounding box center [1128, 33] width 92 height 7
click at [1171, 54] on button "Ava" at bounding box center [1166, 52] width 21 height 14
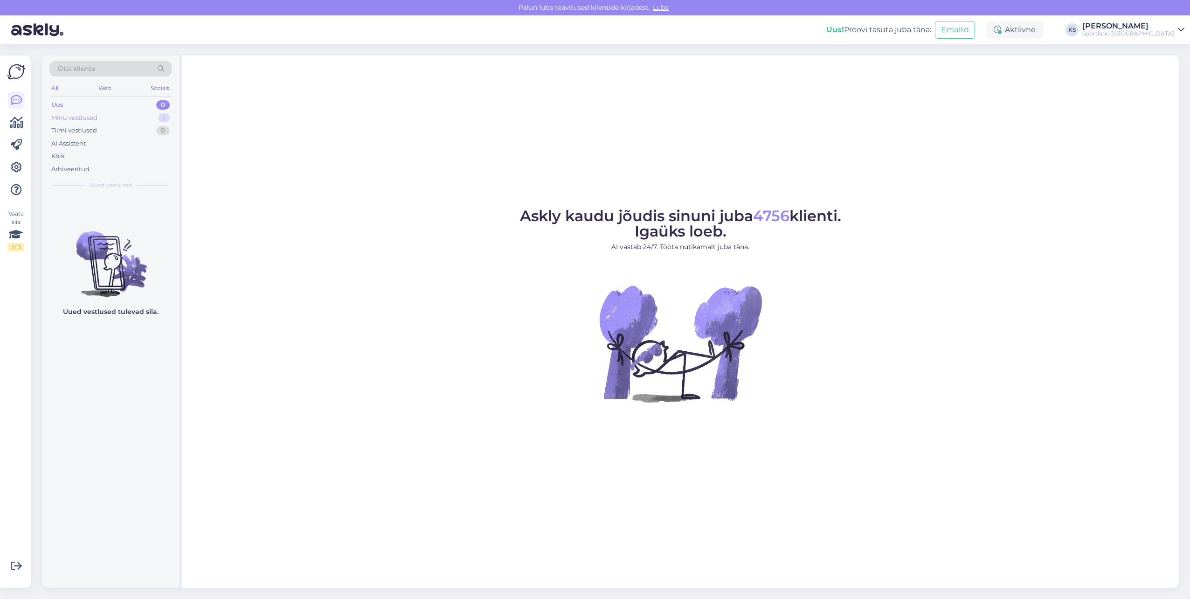
click at [131, 121] on div "Minu vestlused 1" at bounding box center [110, 117] width 122 height 13
click at [162, 220] on div "Toote saadavus" at bounding box center [111, 223] width 126 height 11
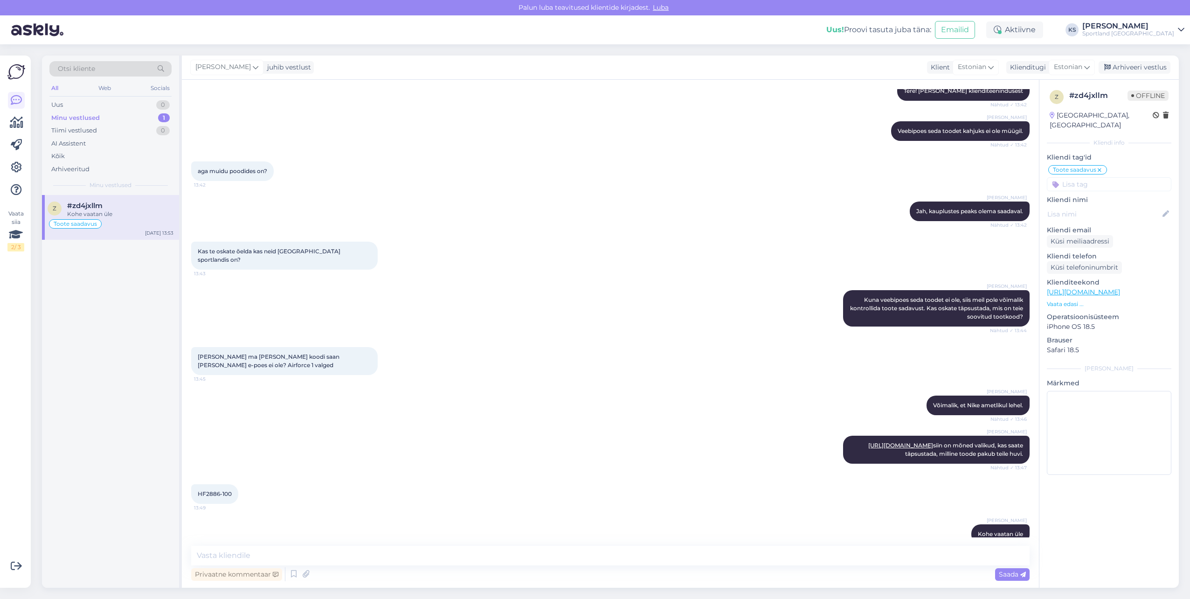
click at [26, 120] on div "Vaata siia 2 / 3 Võimalused Veendu, et Askly loob sulle väärtust. Sulge Ühenda …" at bounding box center [15, 321] width 31 height 532
click at [12, 121] on icon at bounding box center [17, 122] width 14 height 11
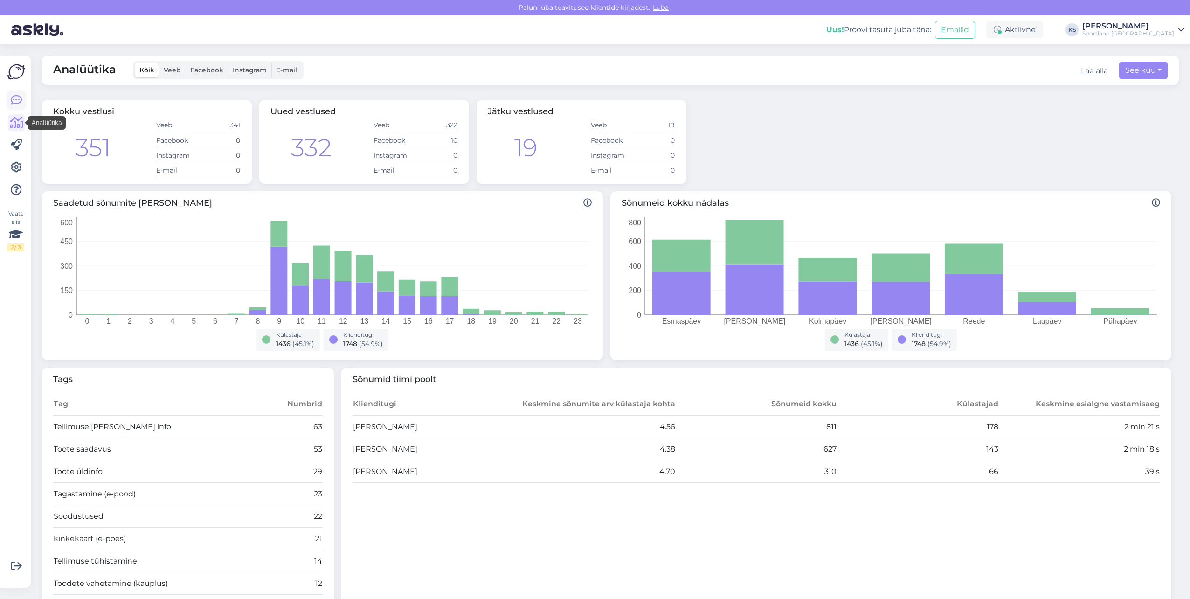
click at [15, 101] on icon at bounding box center [16, 100] width 11 height 11
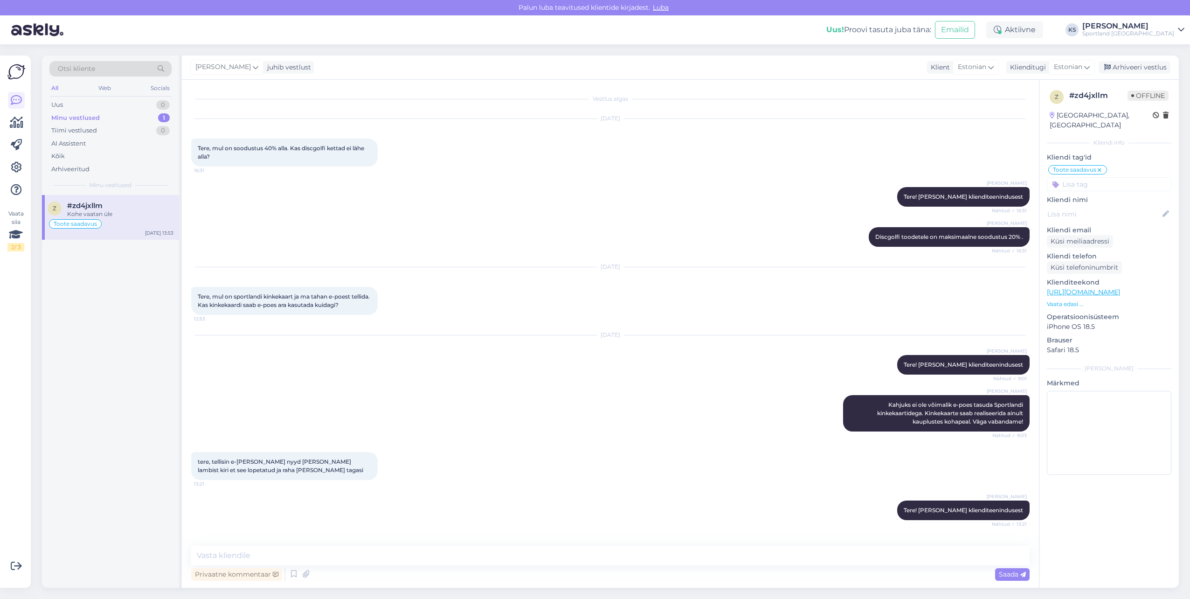
scroll to position [1133, 0]
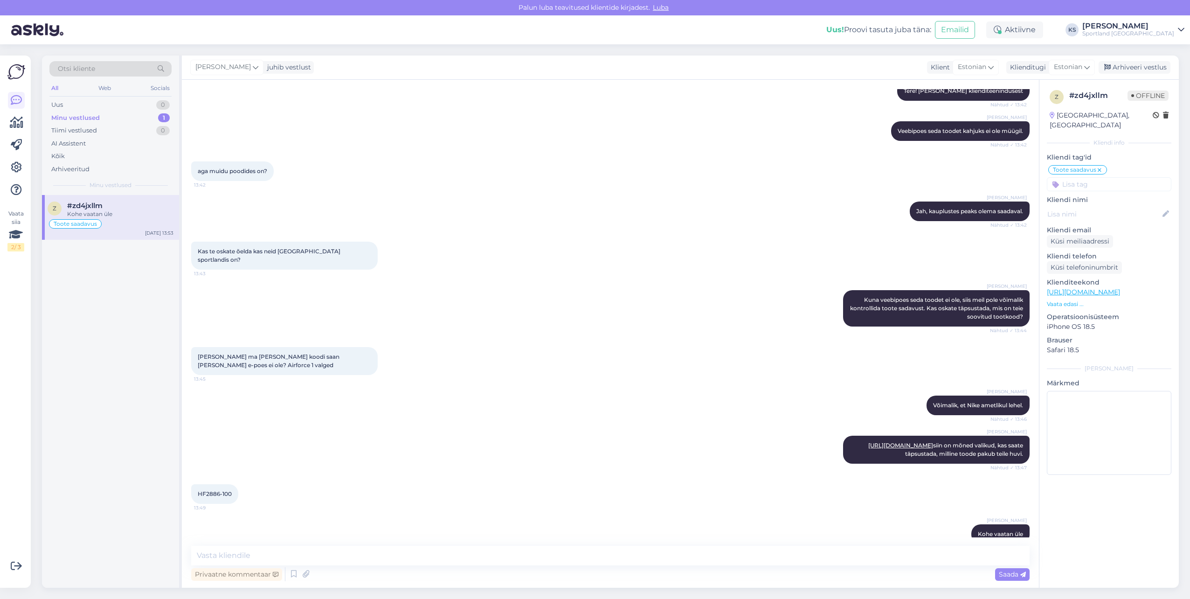
click at [221, 490] on span "HF2886-100" at bounding box center [215, 493] width 34 height 7
copy div "HF2886-100 13:49"
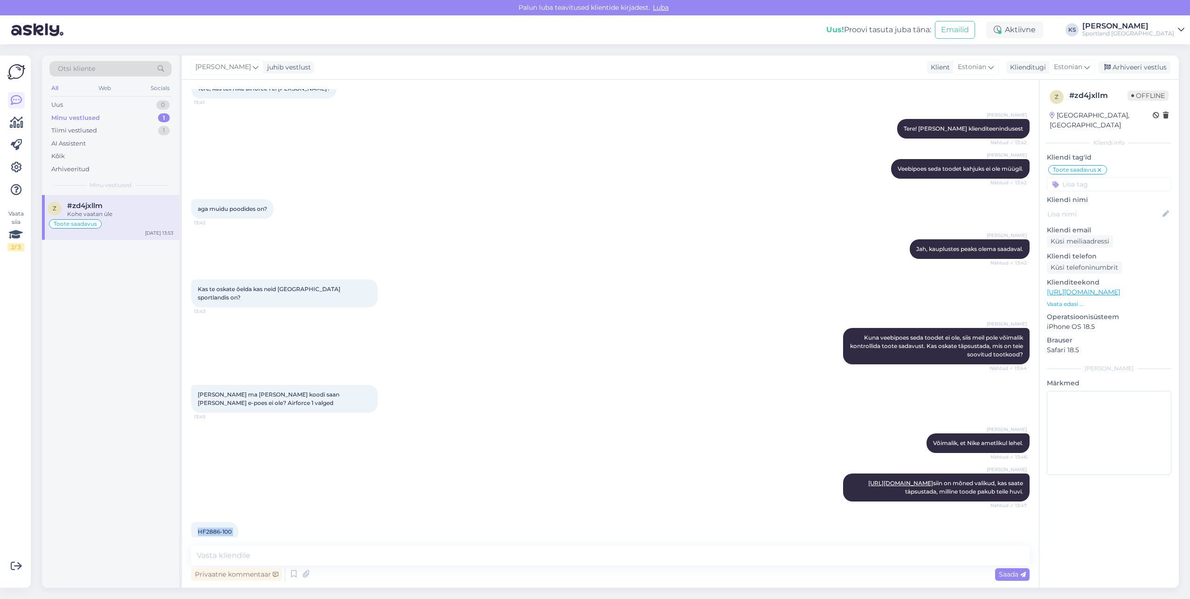
scroll to position [1039, 0]
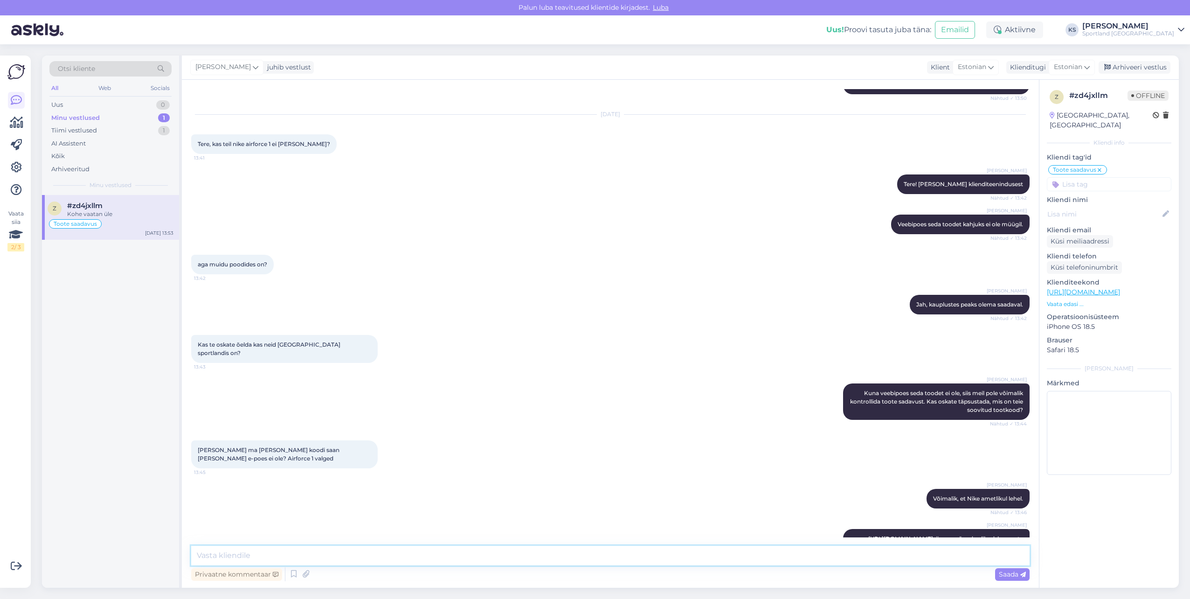
click at [309, 553] on textarea at bounding box center [610, 556] width 838 height 20
type textarea "P"
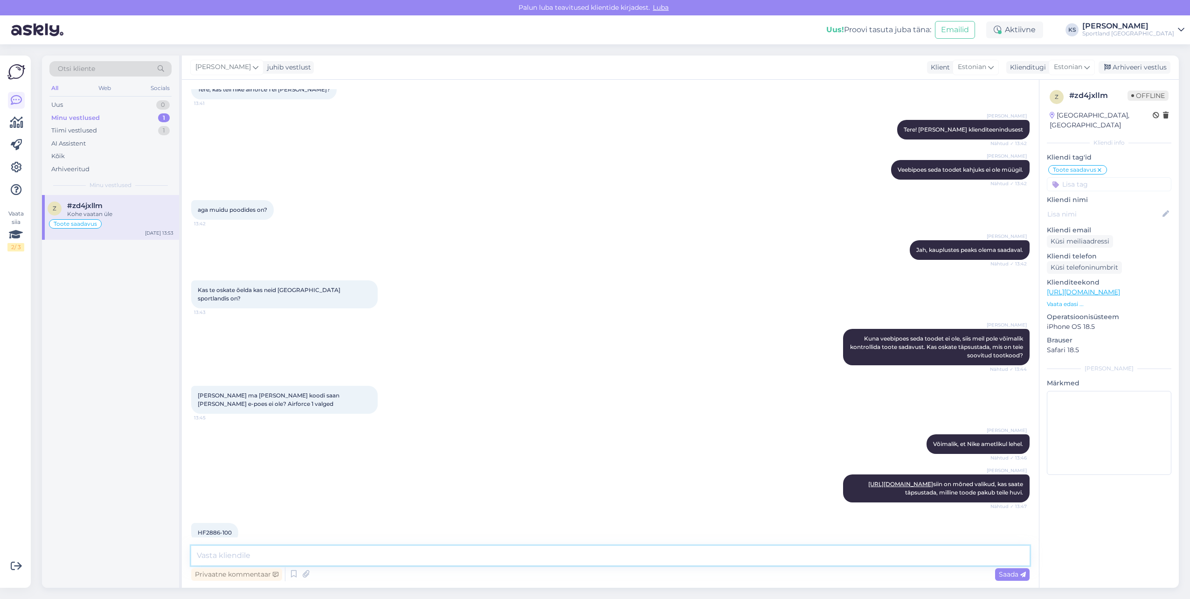
scroll to position [1133, 0]
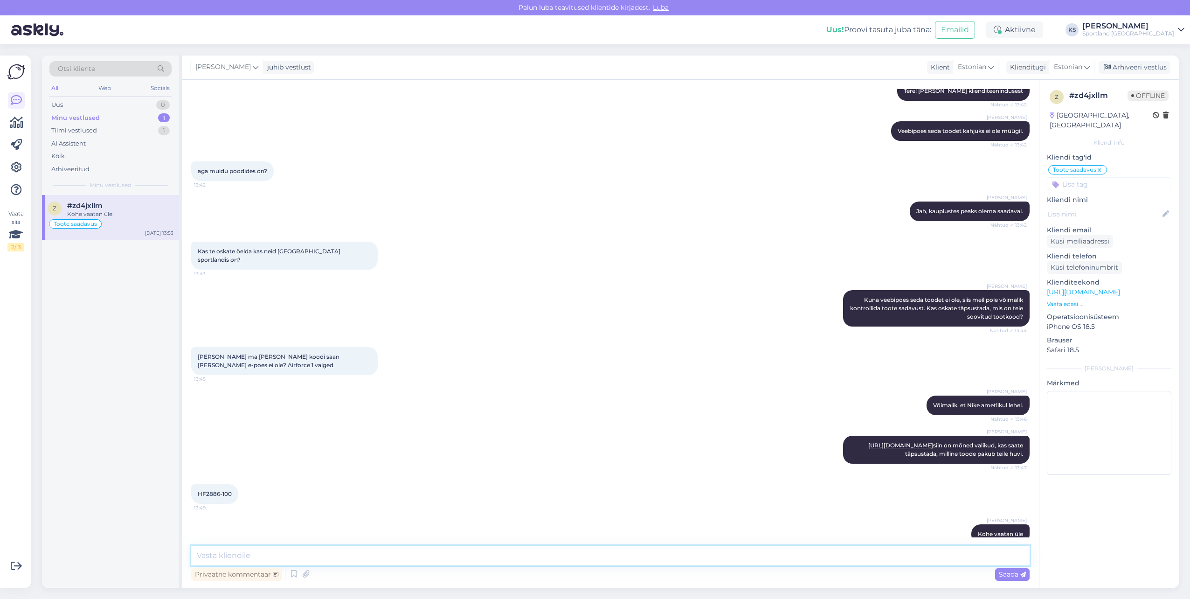
drag, startPoint x: 347, startPoint y: 551, endPoint x: 470, endPoint y: 571, distance: 123.8
click at [347, 551] on textarea at bounding box center [610, 556] width 838 height 20
paste textarea "[URL][DOMAIN_NAME]"
type textarea "Hetkel sellise tootekoodiga toodet ei tuvastanud, kuid leidsime [URL][DOMAIN_NA…"
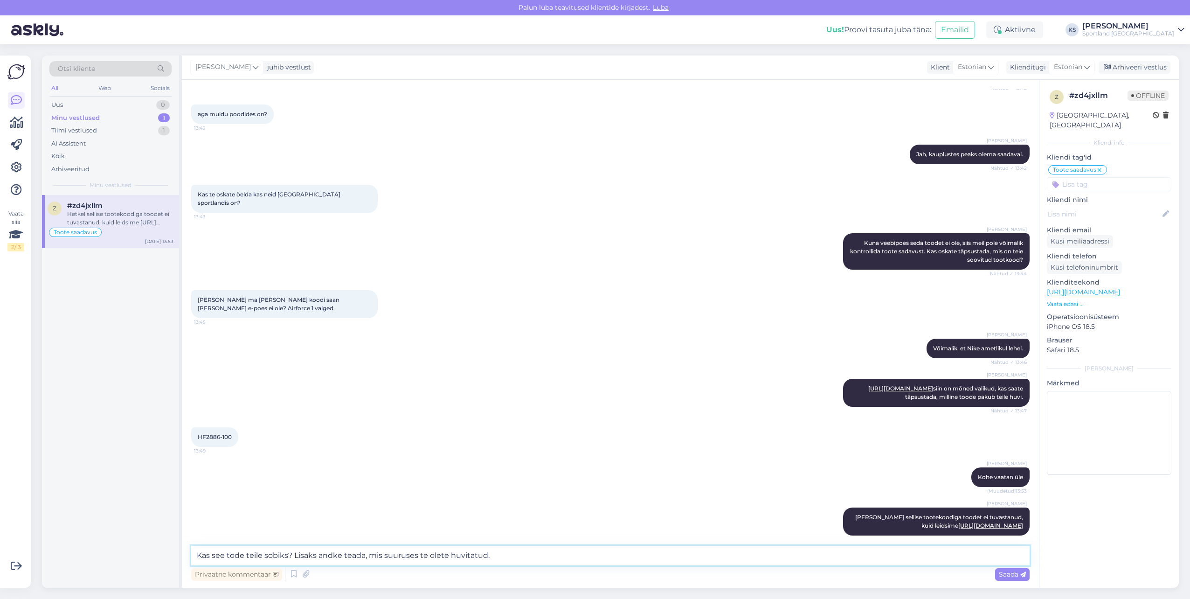
click at [235, 552] on textarea "Kas see tode teile sobiks? Lisaks andke teada, mis suuruses te olete huvitatud." at bounding box center [610, 556] width 838 height 20
type textarea "Kas see toode teile sobiks? Lisaks andke teada, mis suuruses te olete huvitatud."
click at [615, 550] on textarea "Kas see toode teile sobiks? Lisaks andke teada, mis suuruses te olete huvitatud." at bounding box center [610, 556] width 838 height 20
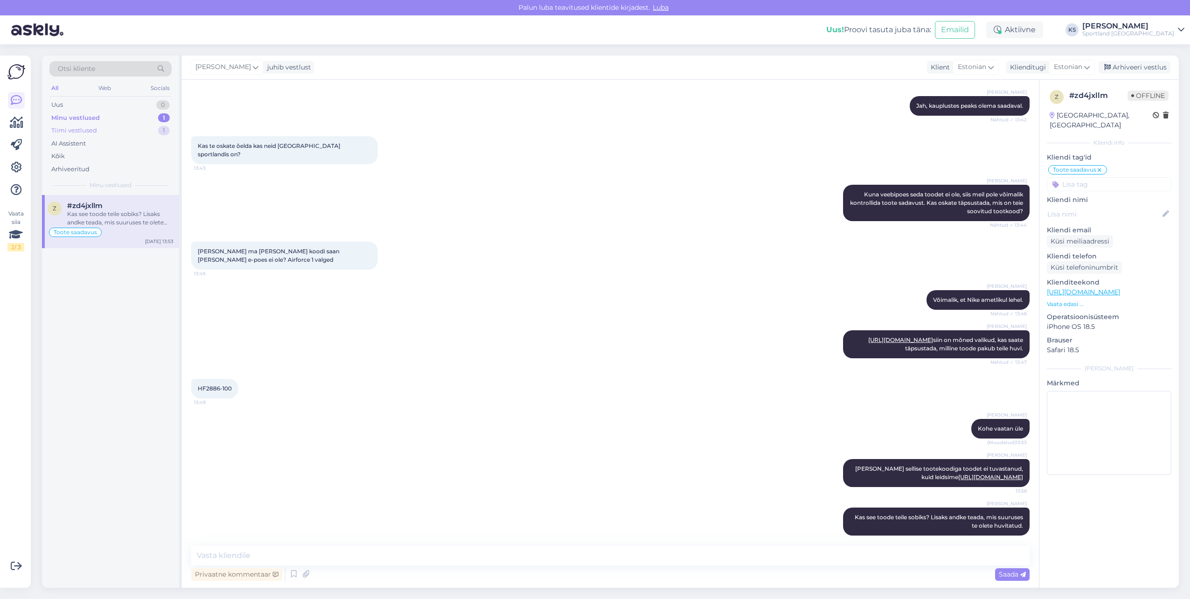
click at [153, 131] on div "Tiimi vestlused 1" at bounding box center [110, 130] width 122 height 13
click at [138, 203] on div "#d0c8aaqn" at bounding box center [120, 205] width 106 height 8
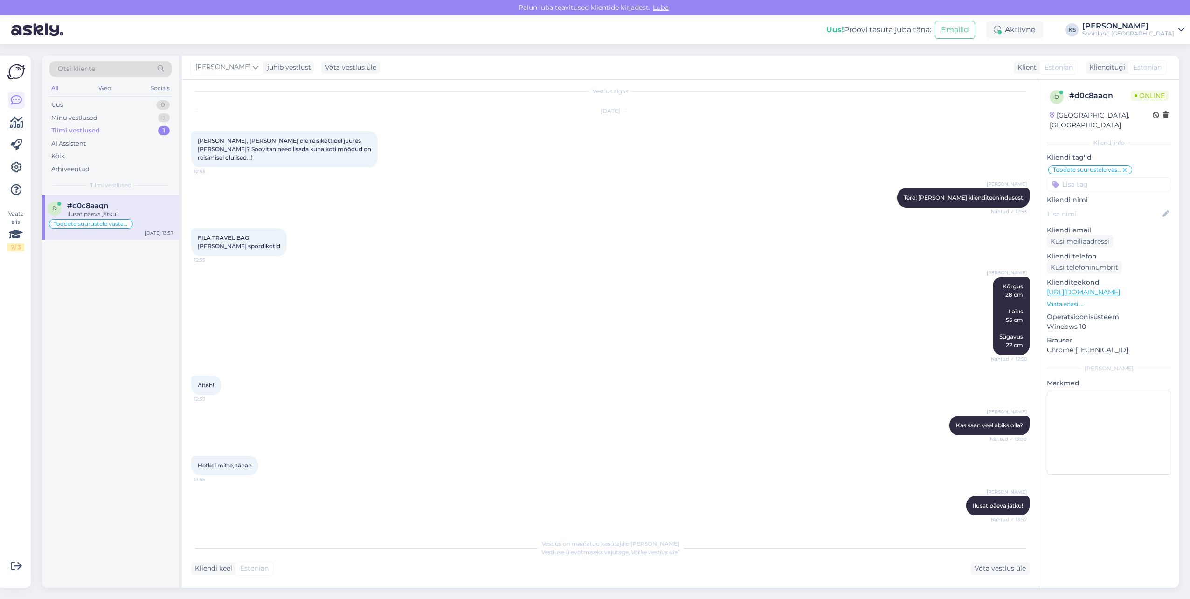
scroll to position [0, 0]
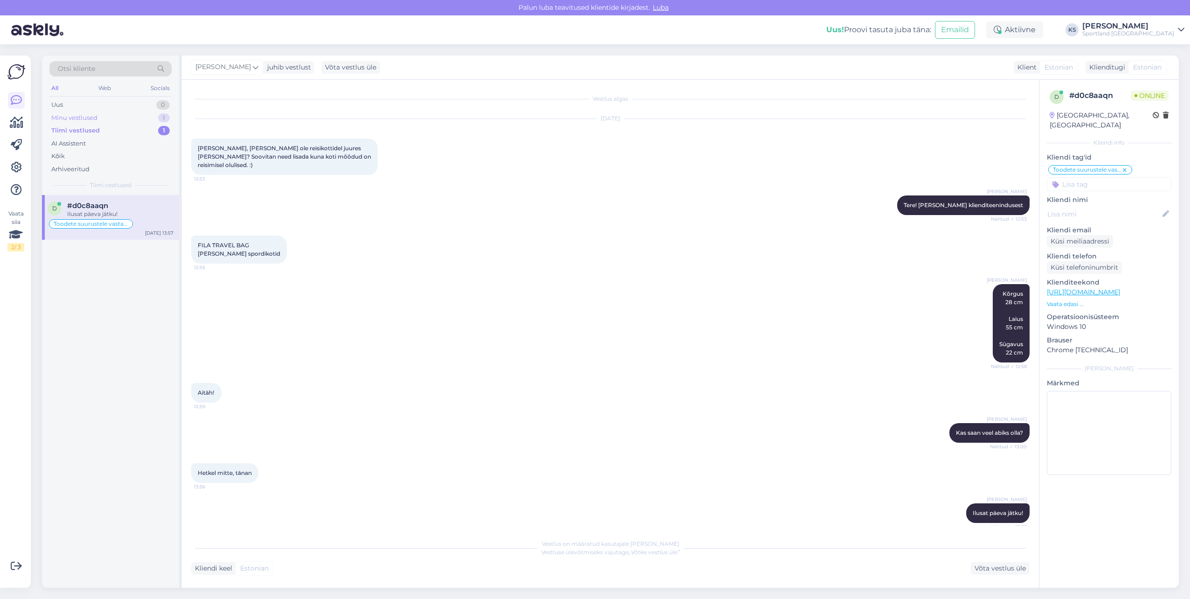
click at [159, 116] on div "1" at bounding box center [164, 117] width 12 height 9
click at [135, 217] on div "Kas see toode teile sobiks? Lisaks andke teada, mis suuruses te olete huvitatud." at bounding box center [120, 218] width 106 height 17
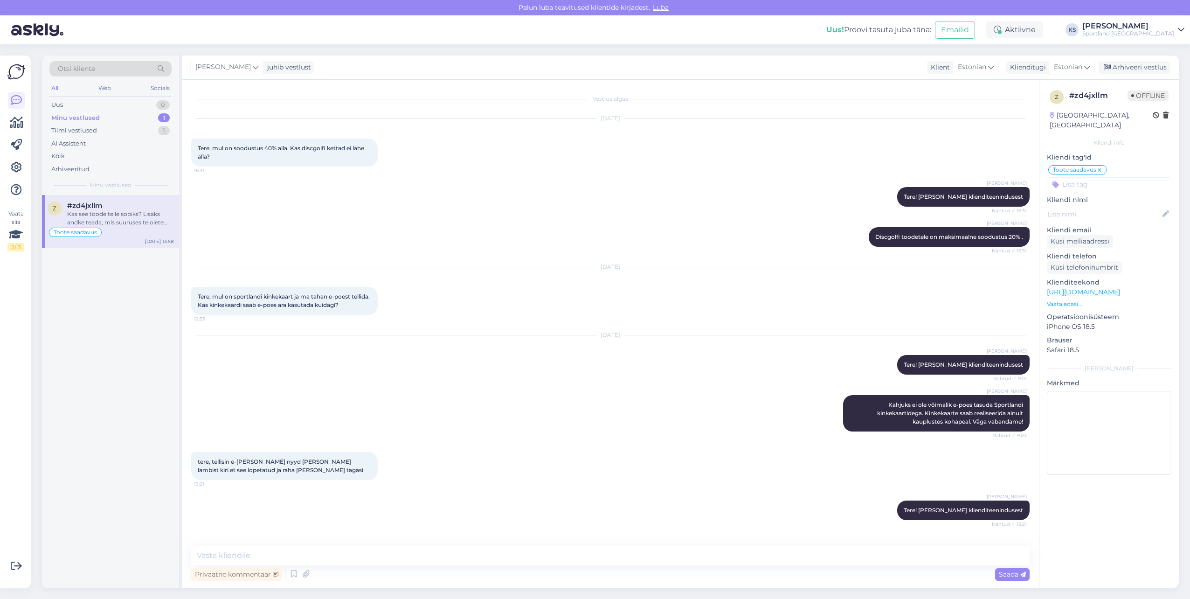
scroll to position [1238, 0]
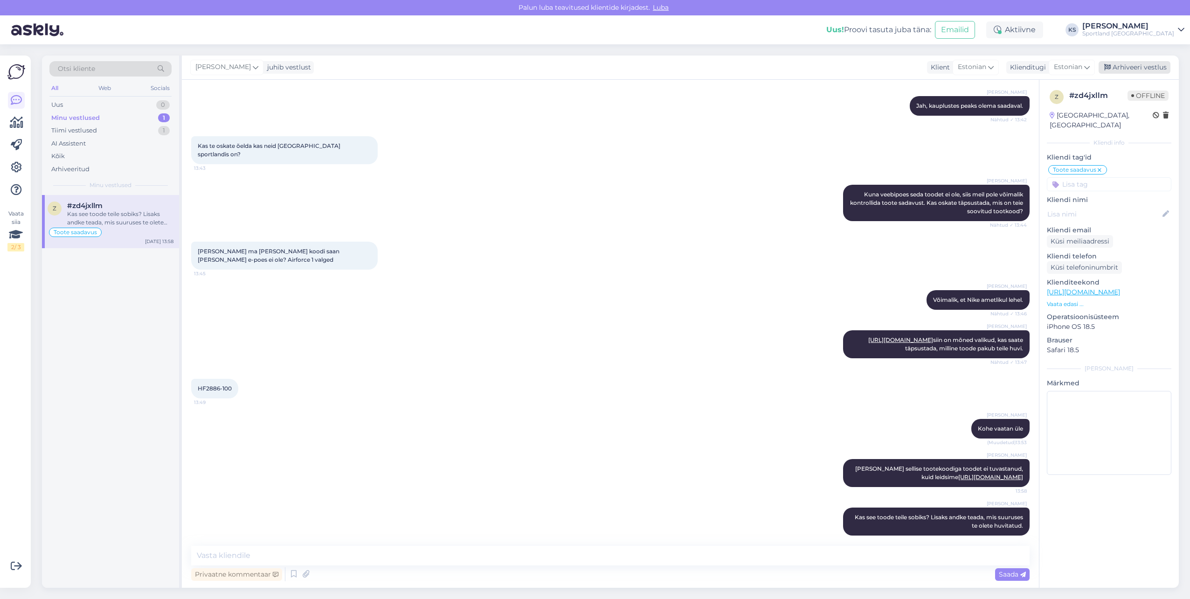
click at [1140, 69] on div "Arhiveeri vestlus" at bounding box center [1134, 67] width 72 height 13
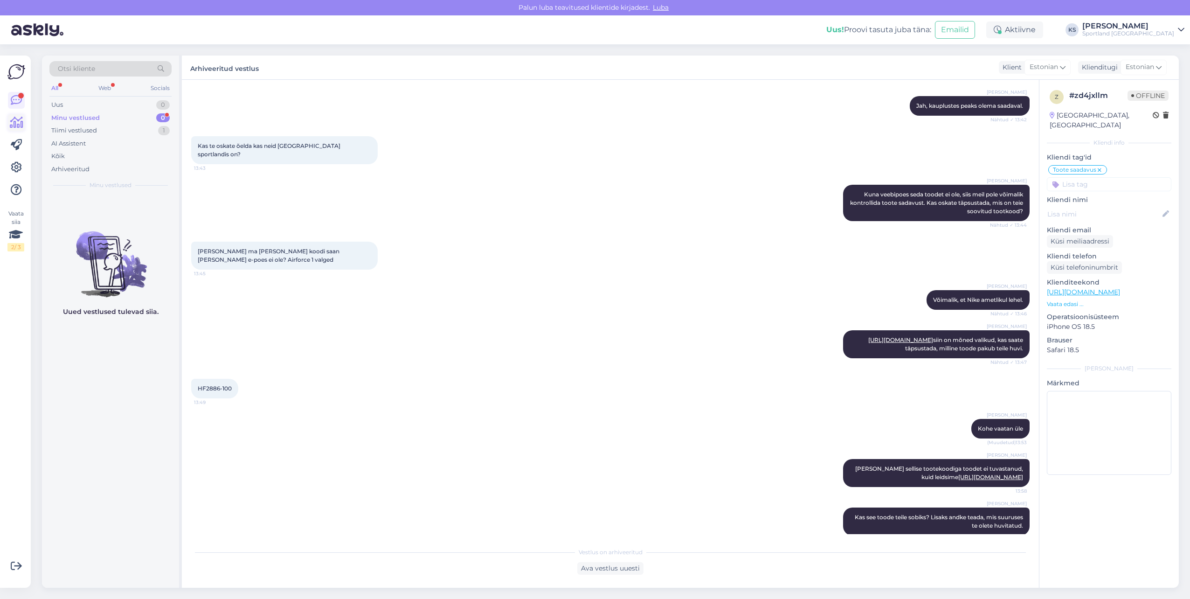
click at [18, 123] on icon at bounding box center [17, 122] width 14 height 11
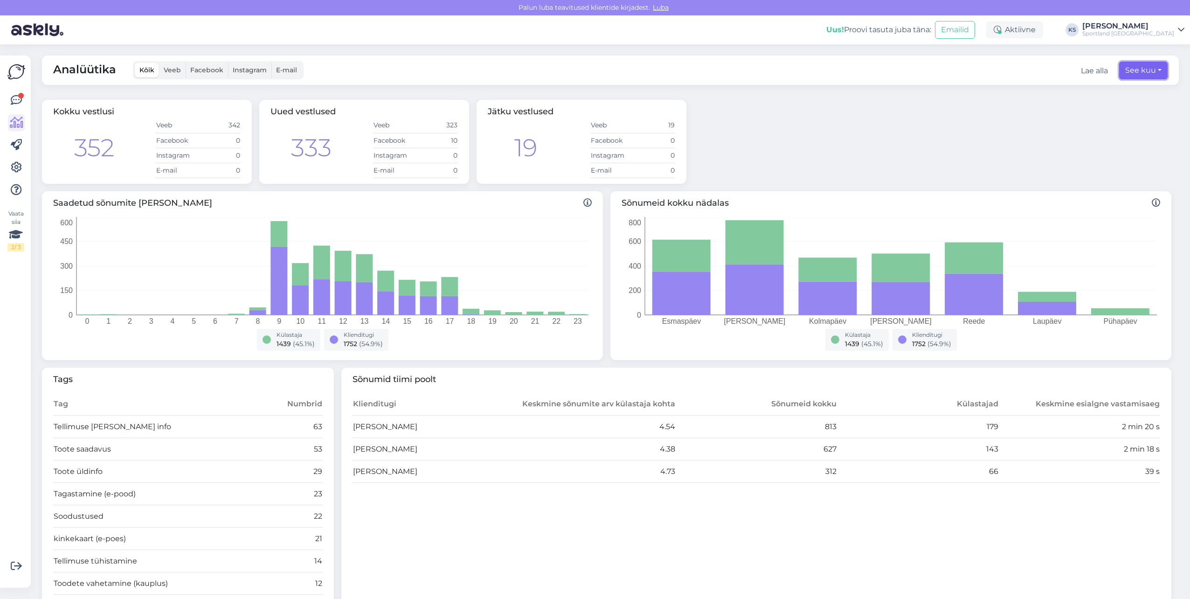
click at [1135, 77] on button "See kuu" at bounding box center [1143, 71] width 48 height 18
select select "7"
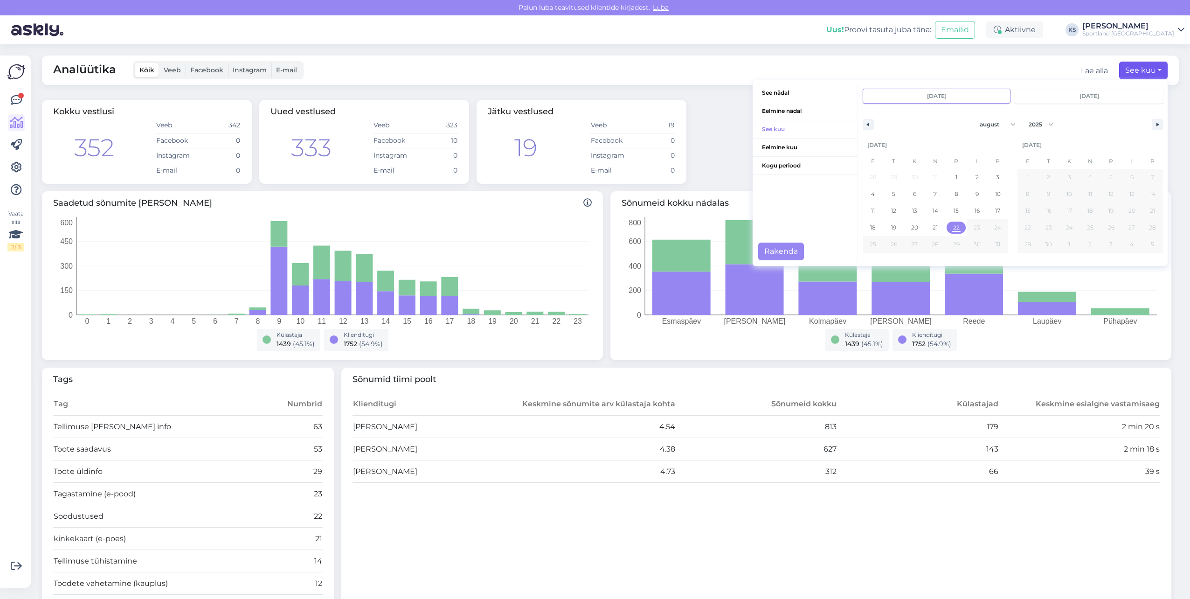
click at [953, 228] on span "22" at bounding box center [956, 227] width 7 height 17
type input "[DATE]"
click at [788, 248] on button "Rakenda" at bounding box center [781, 251] width 46 height 18
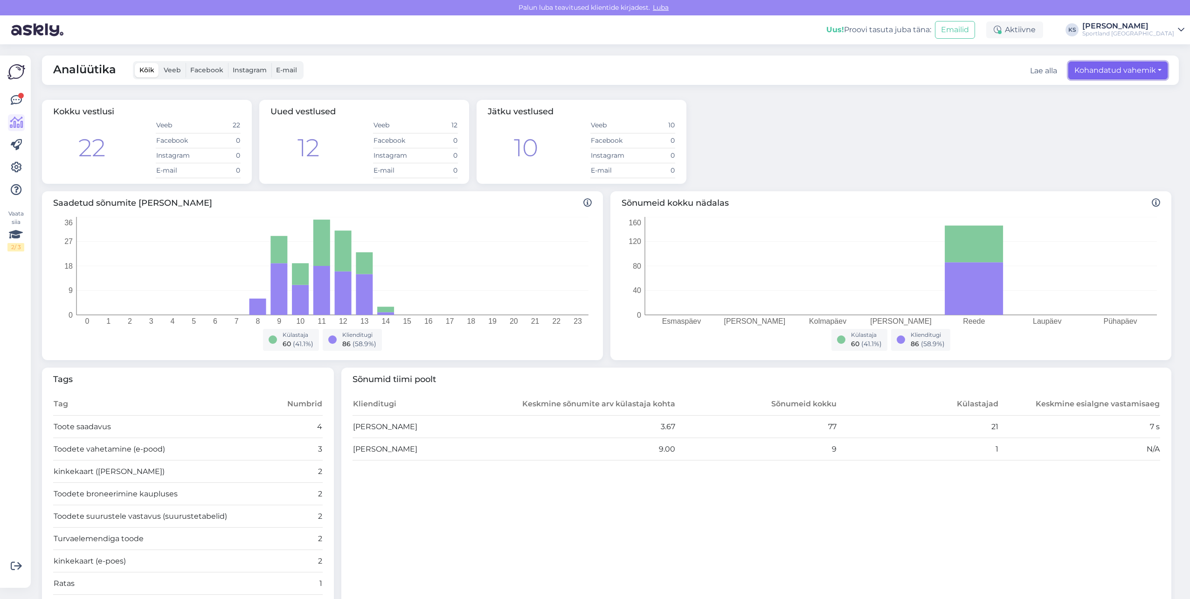
click at [1102, 73] on button "Kohandatud vahemik" at bounding box center [1117, 71] width 99 height 18
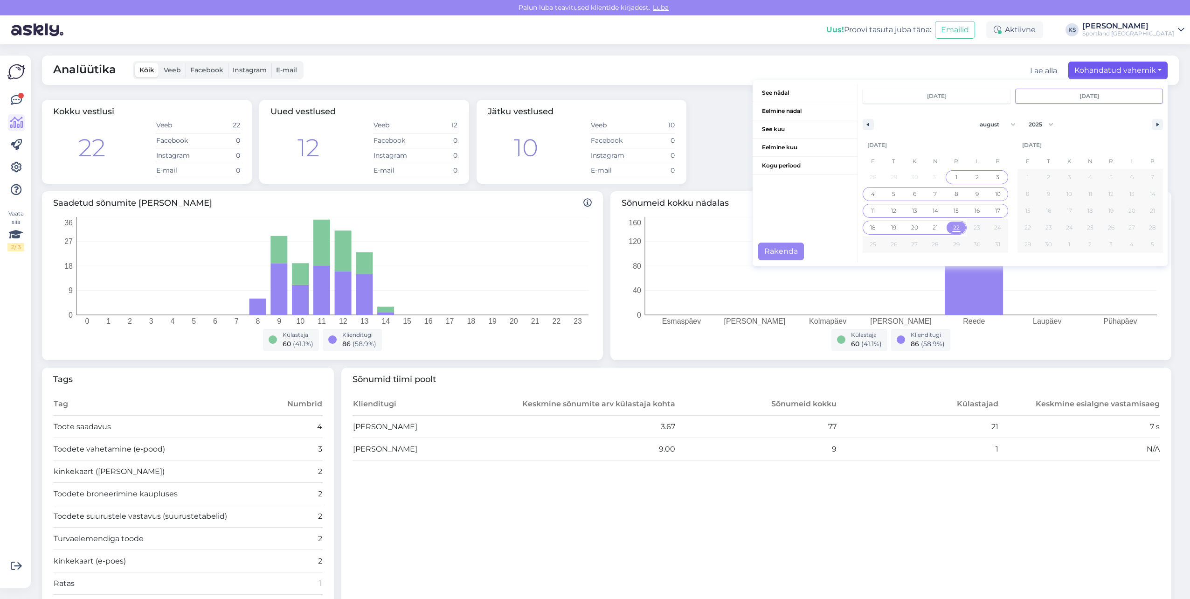
click at [951, 176] on span "1" at bounding box center [956, 177] width 21 height 12
type input "[DATE]"
click at [779, 250] on button "Rakenda" at bounding box center [781, 251] width 46 height 18
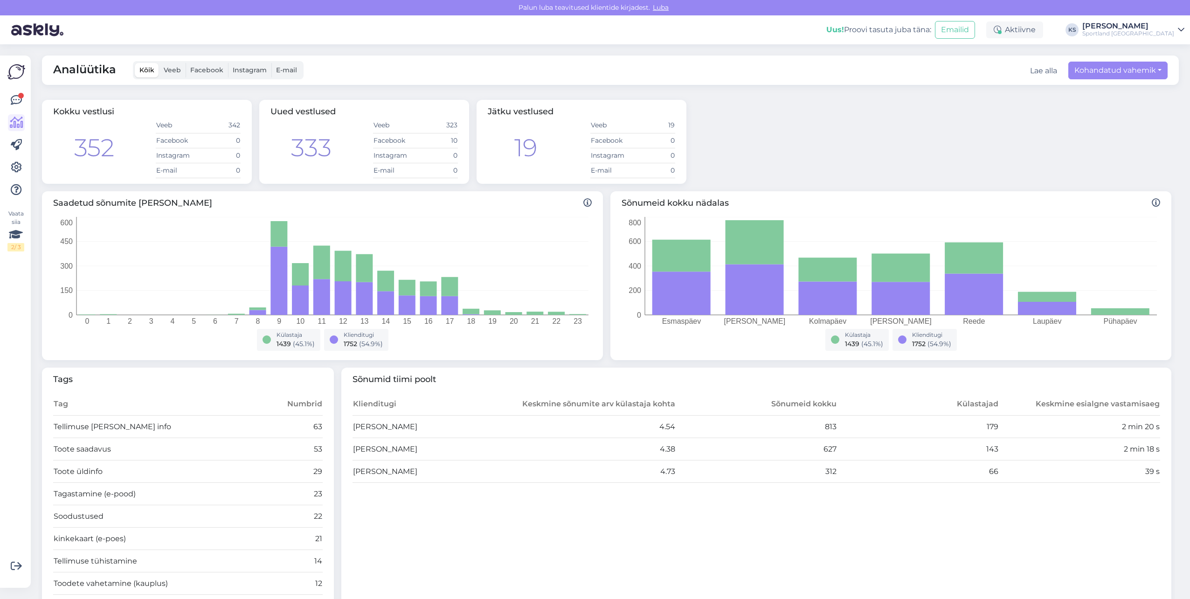
click at [7, 96] on div "Vaata siia 2 / 3 Võimalused Veendu, et Askly loob sulle väärtust. Sulge Ühenda …" at bounding box center [15, 321] width 31 height 532
click at [14, 97] on icon at bounding box center [16, 100] width 11 height 11
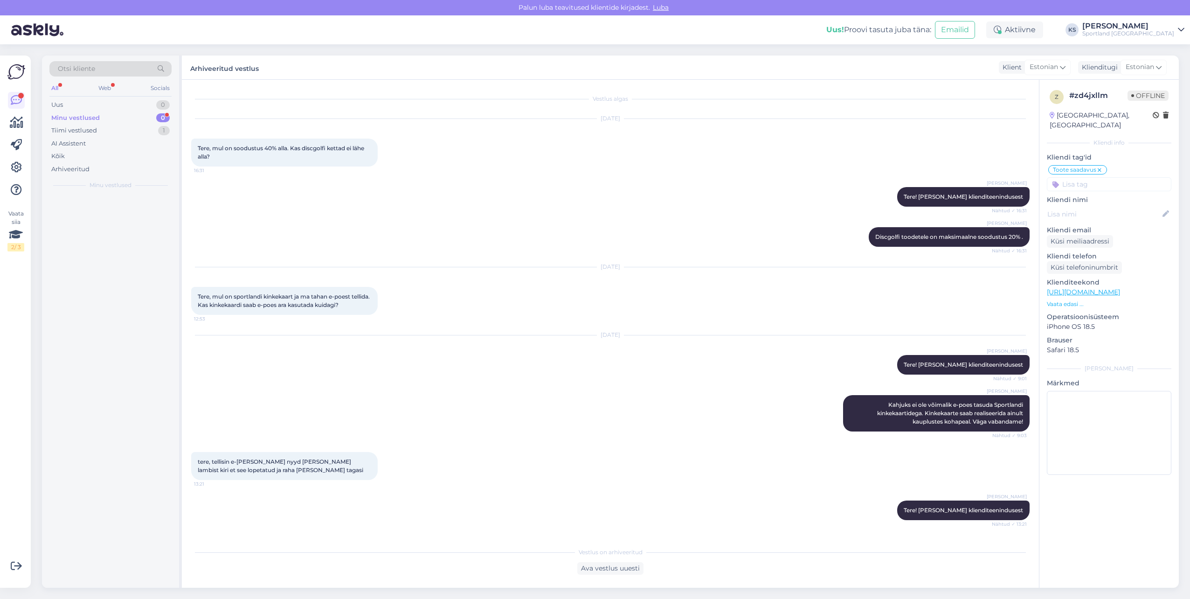
scroll to position [1241, 0]
